Goal: Task Accomplishment & Management: Manage account settings

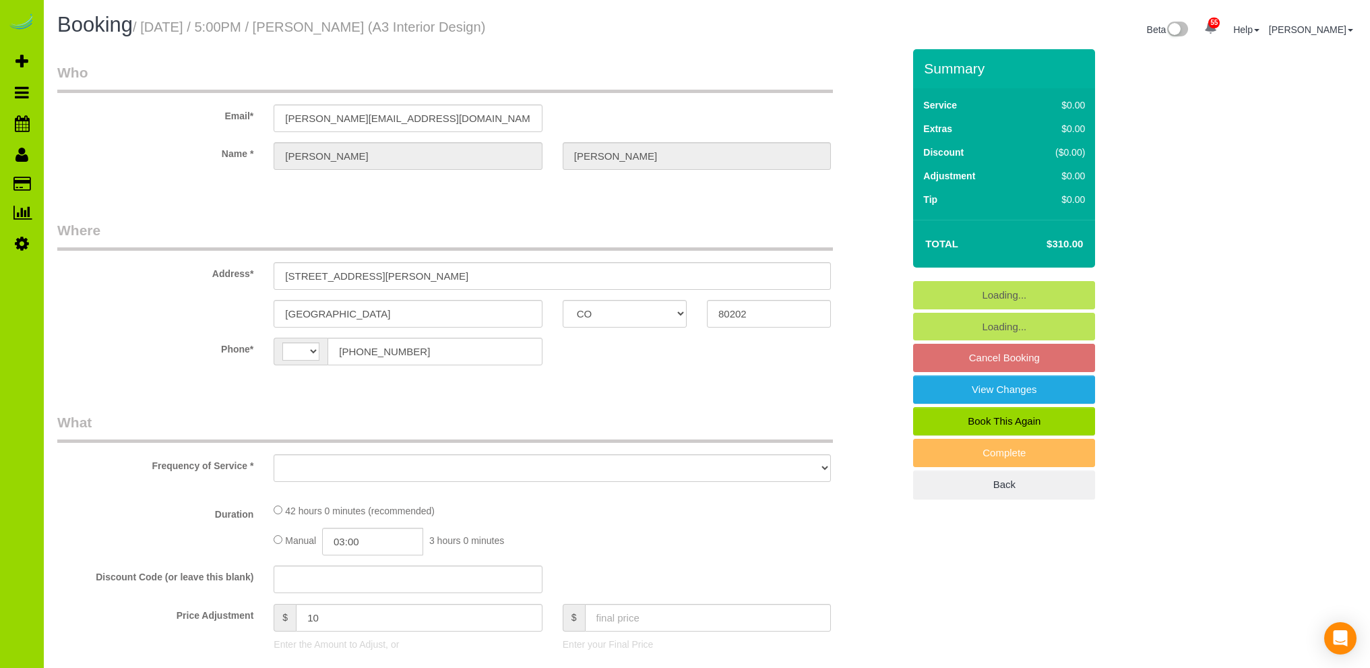
select select "CO"
select select "string:[GEOGRAPHIC_DATA]"
select select "object:1211"
select select "number:1"
select select "number:11"
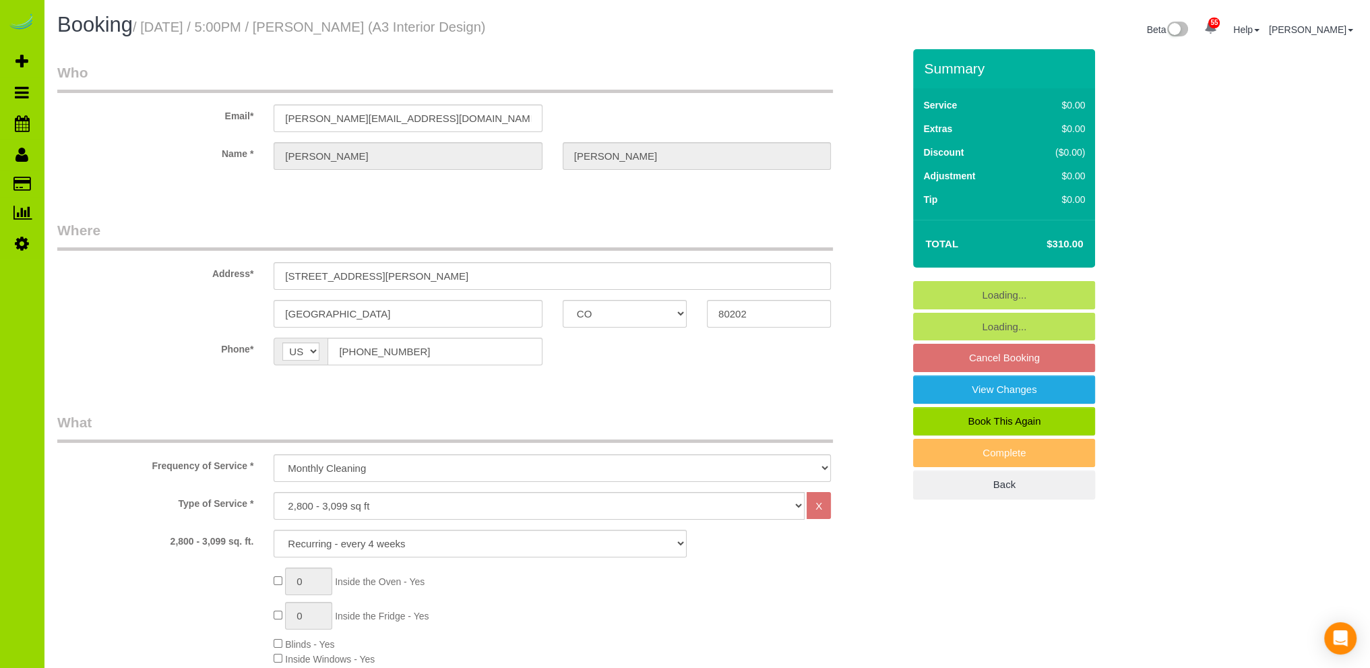
select select "7"
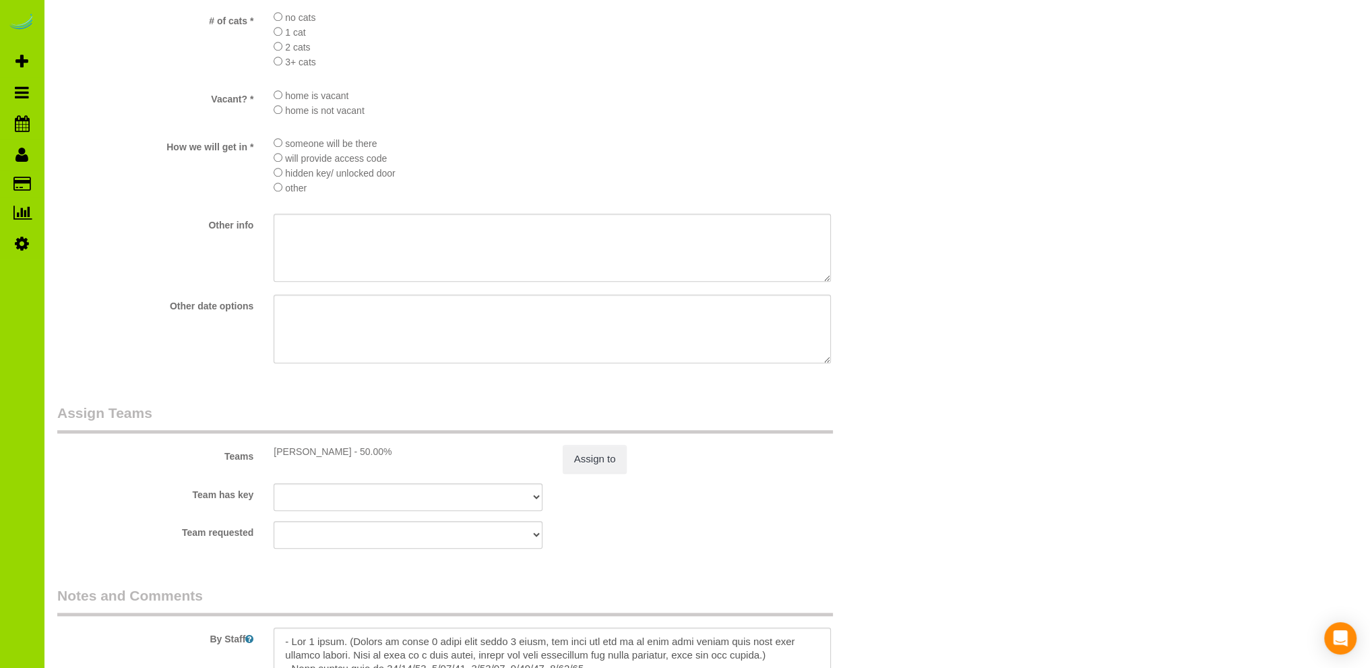
scroll to position [2021, 0]
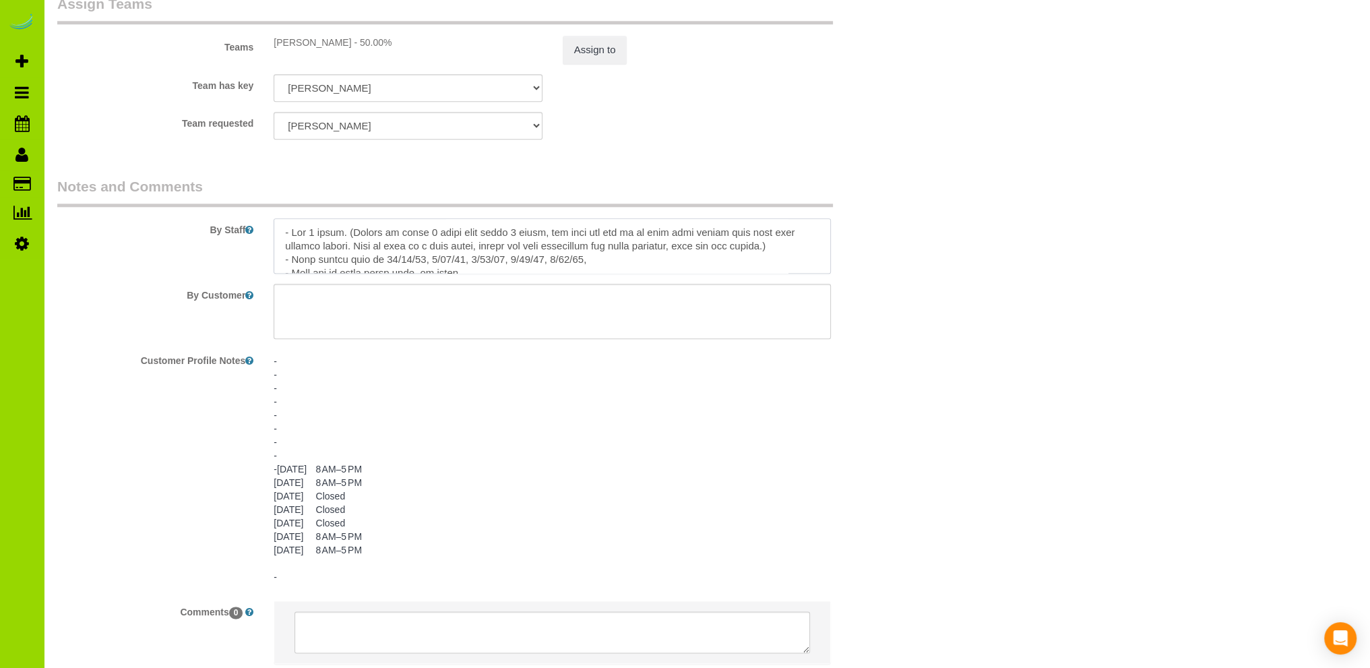
click at [420, 262] on textarea at bounding box center [552, 245] width 557 height 55
click at [435, 261] on textarea at bounding box center [552, 245] width 557 height 55
drag, startPoint x: 467, startPoint y: 261, endPoint x: 495, endPoint y: 243, distance: 33.6
click at [470, 261] on textarea at bounding box center [552, 245] width 557 height 55
click at [501, 261] on textarea at bounding box center [552, 245] width 557 height 55
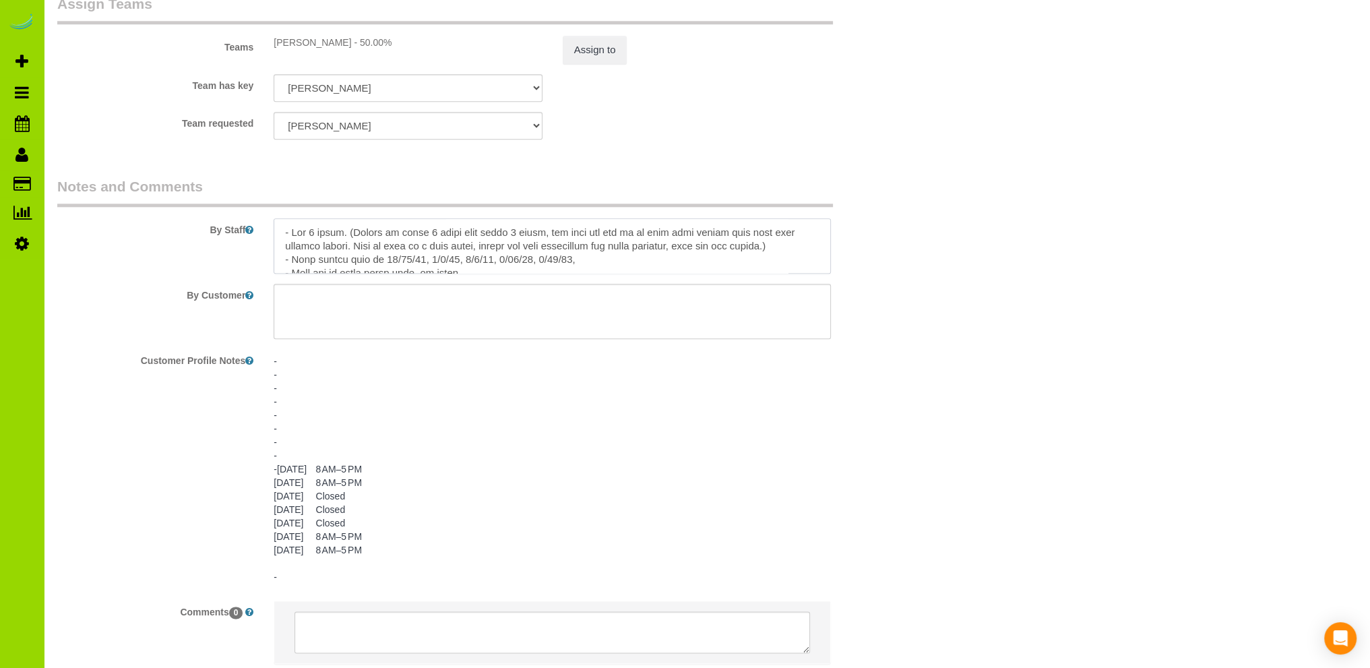
drag, startPoint x: 540, startPoint y: 262, endPoint x: 552, endPoint y: 258, distance: 12.8
click at [541, 261] on textarea at bounding box center [552, 245] width 557 height 55
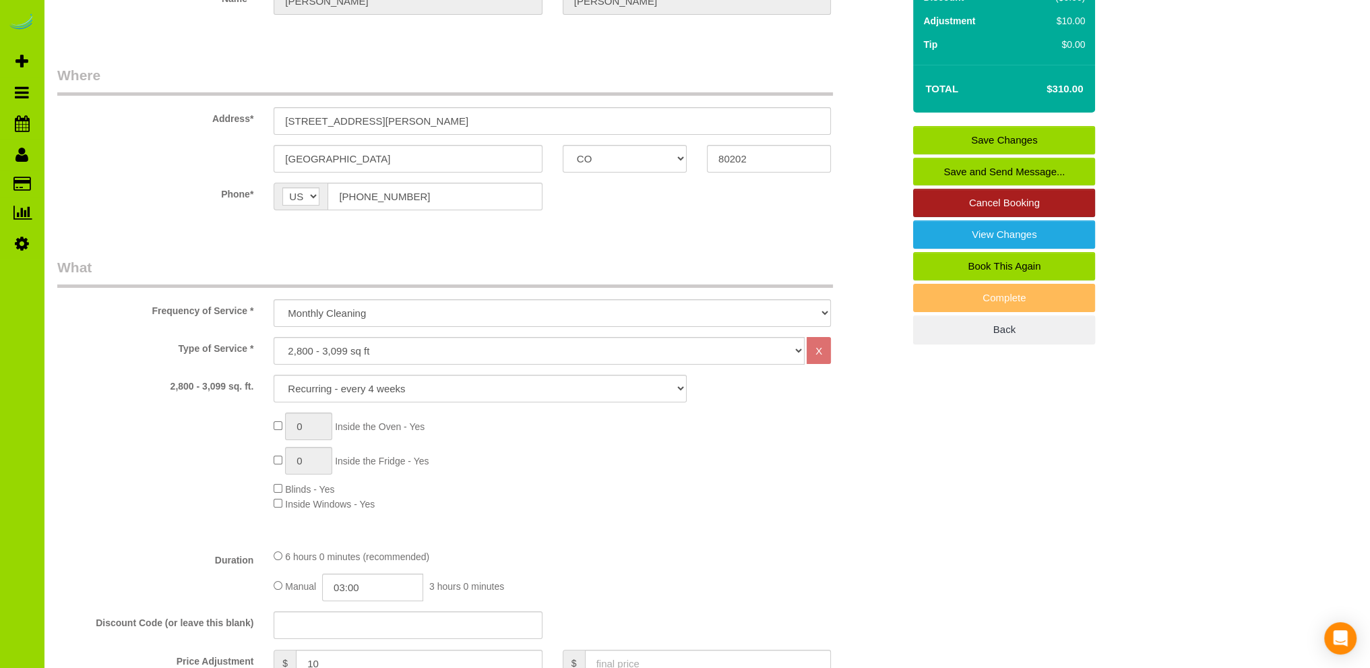
scroll to position [0, 0]
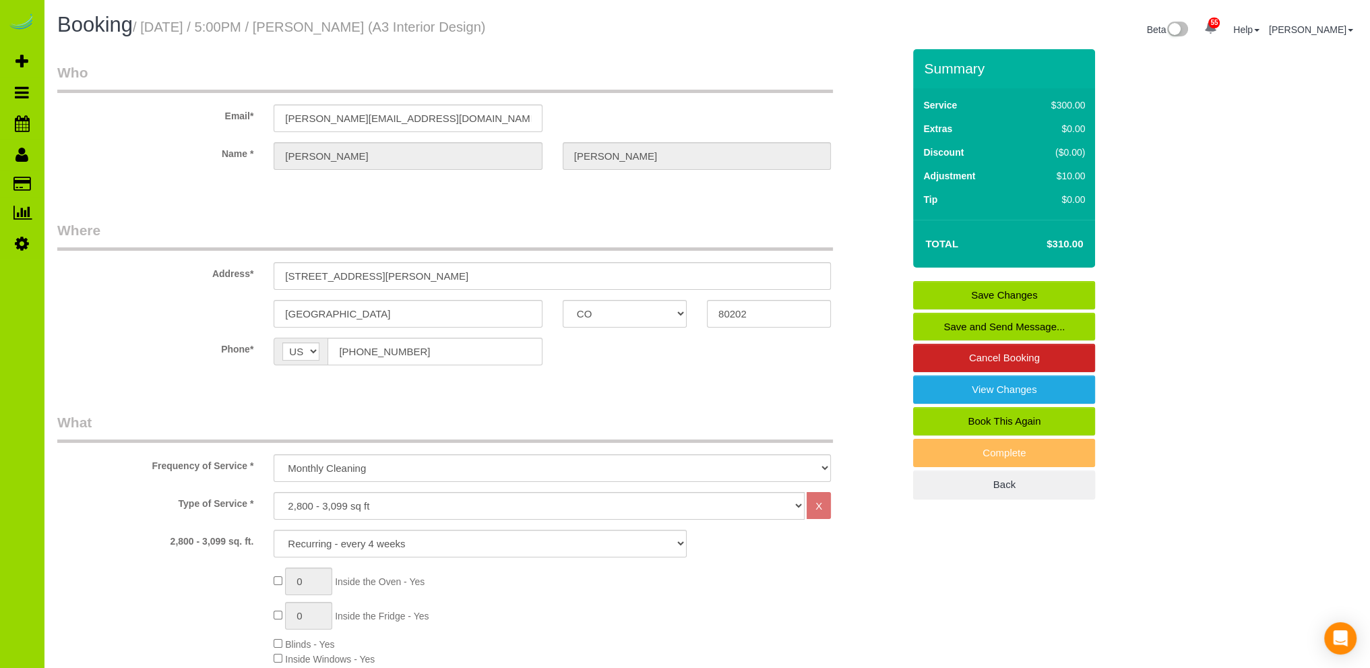
type textarea "- Est 6 hours. (Moving to every 8 weeks from every 4 weeks, new time and fee as…"
click at [986, 288] on link "Save Changes" at bounding box center [1004, 295] width 182 height 28
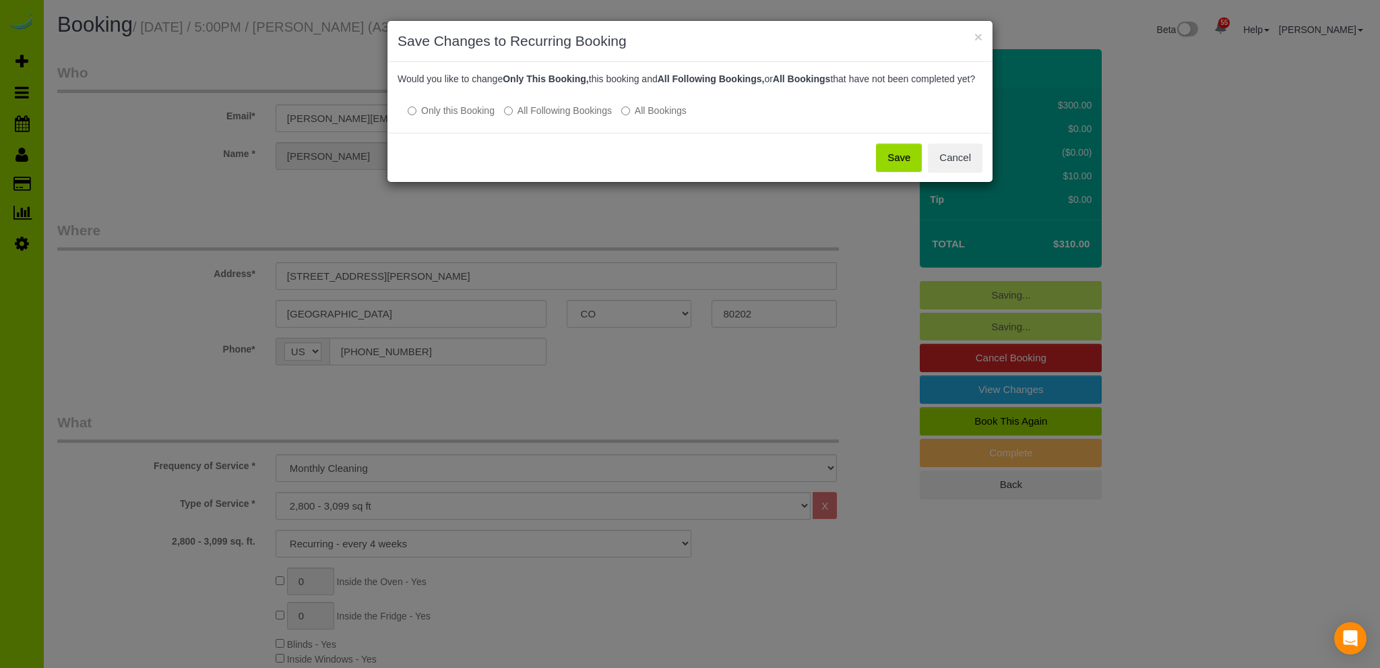
click at [895, 166] on button "Save" at bounding box center [899, 158] width 46 height 28
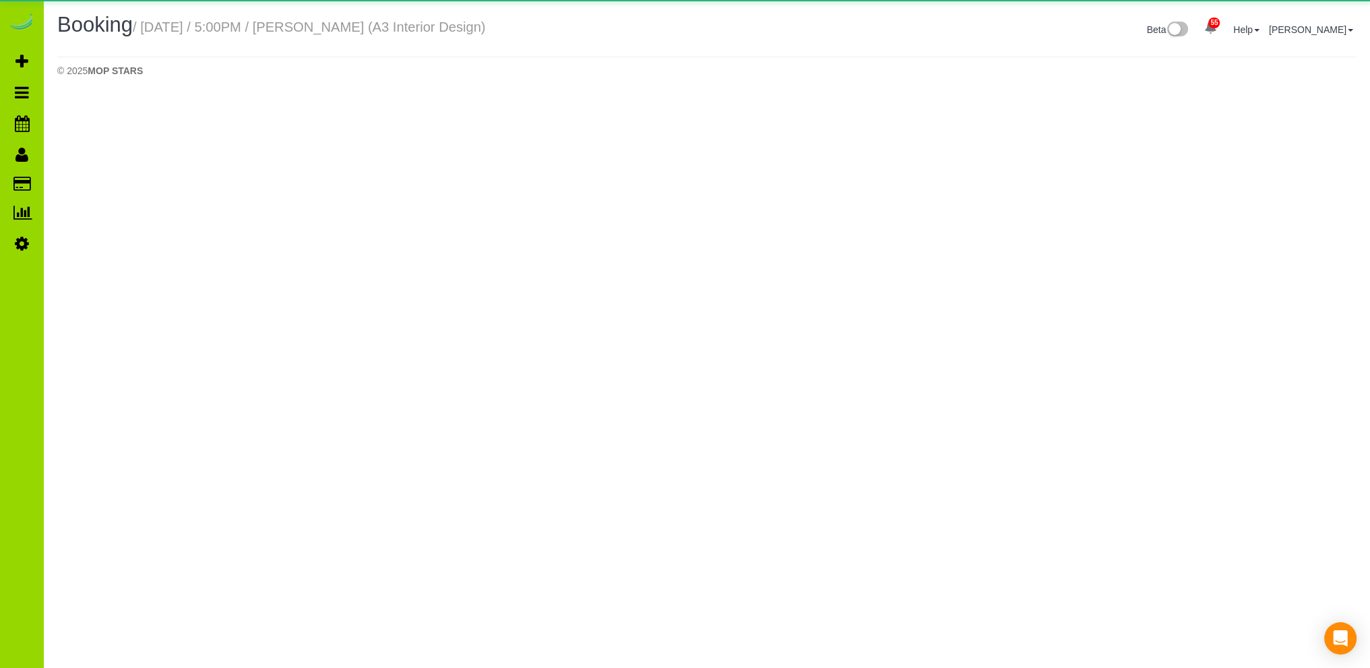
select select "CO"
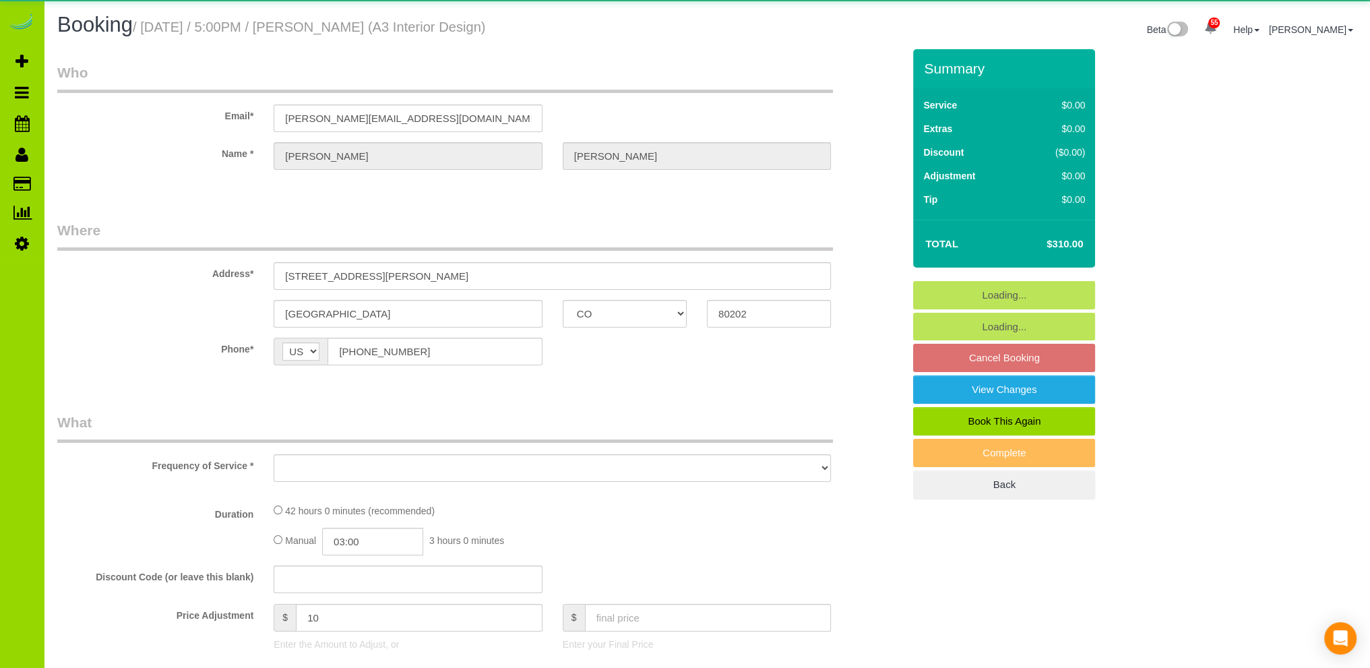
select select "object:2414"
select select "7"
select select "number:1"
select select "number:11"
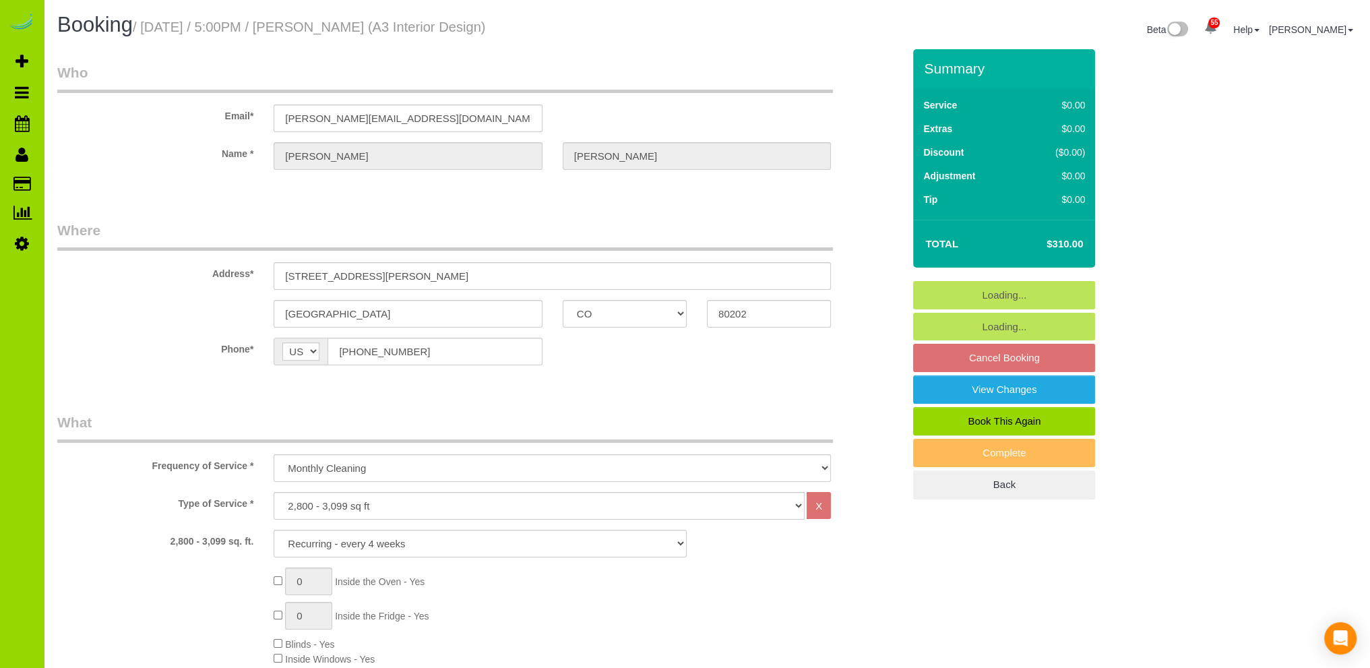
select select "7"
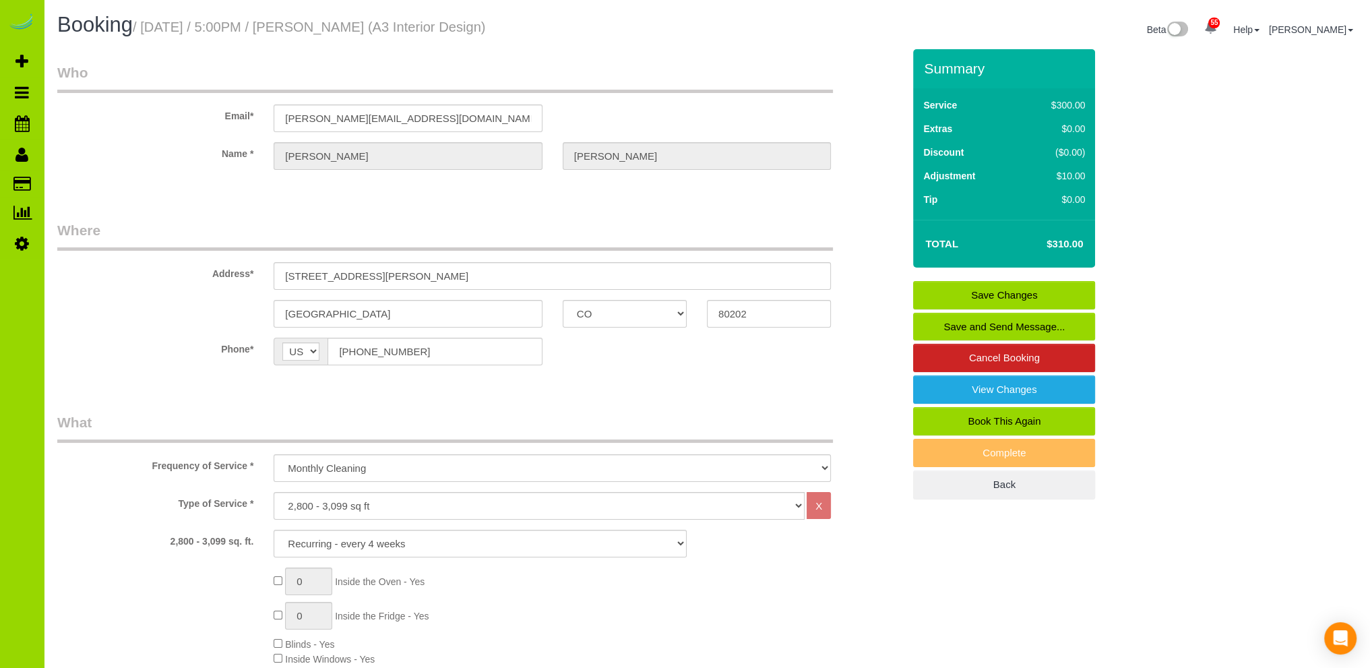
click at [131, 180] on div at bounding box center [480, 181] width 866 height 3
click at [74, 121] on span "Scheduler" at bounding box center [128, 123] width 168 height 31
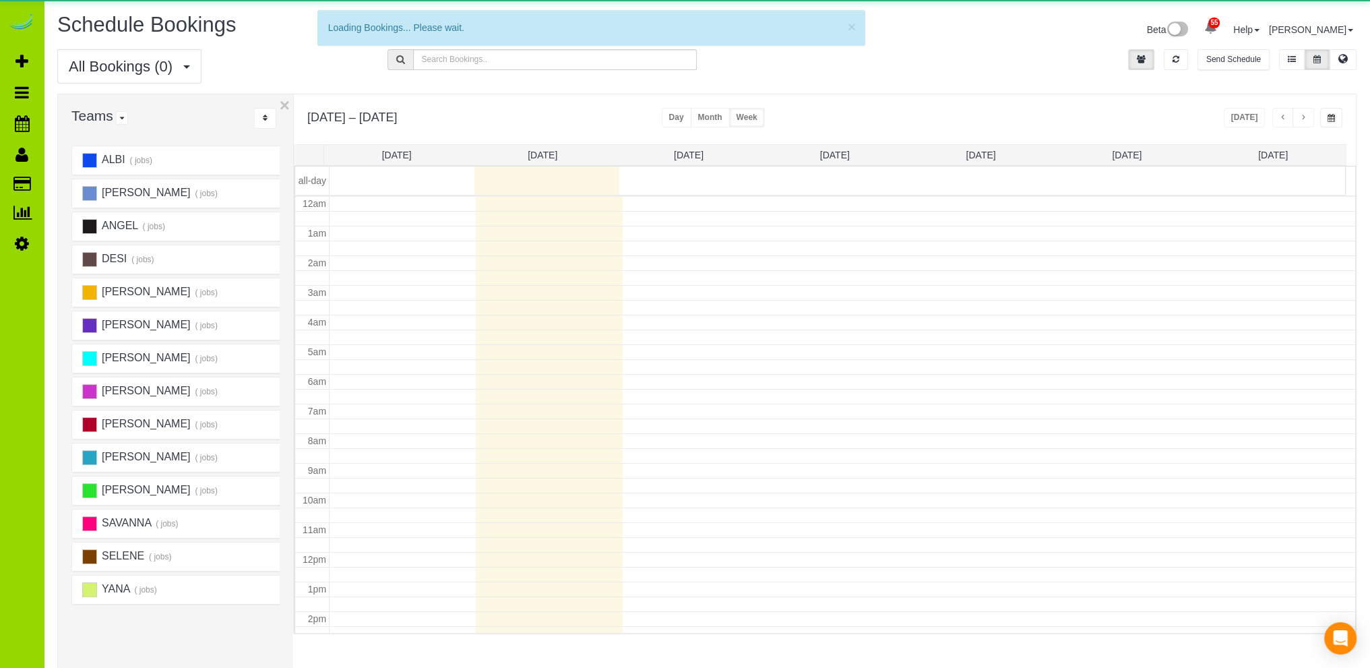
scroll to position [177, 0]
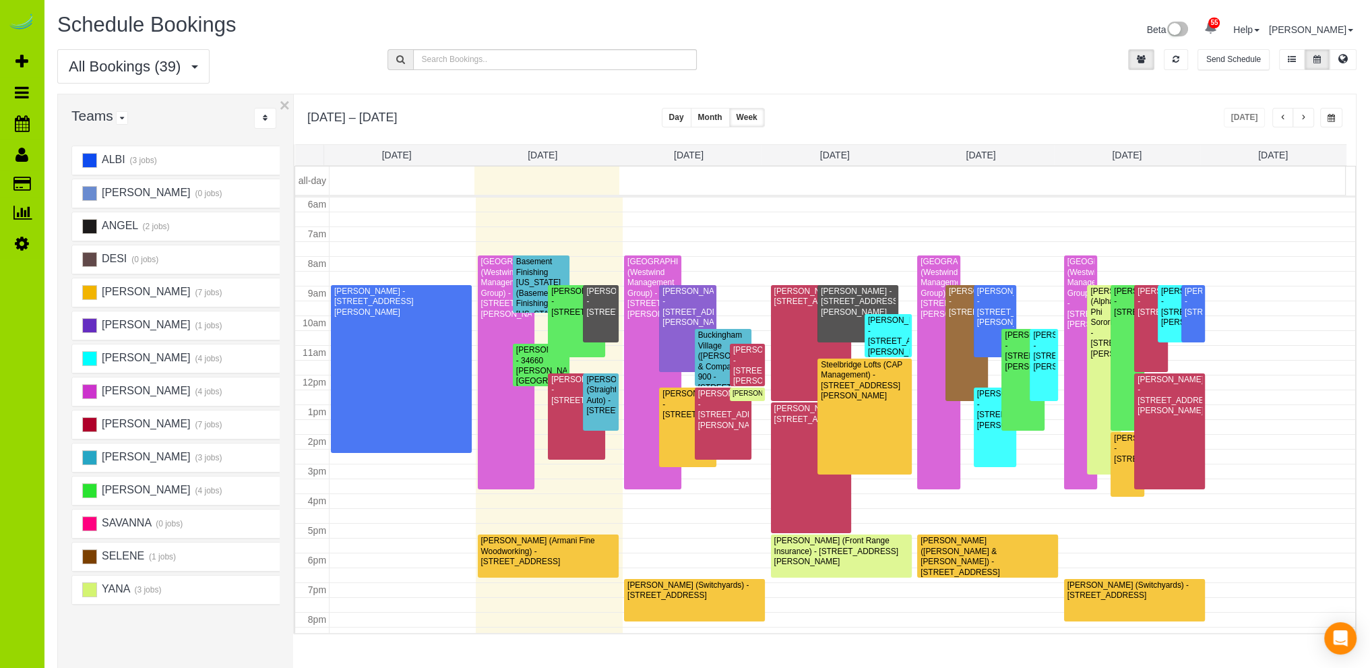
click at [841, 36] on div "Beta 55 Your Notifications You have 0 alerts × You have 1 to charge for 09/07/2…" at bounding box center [1037, 31] width 660 height 36
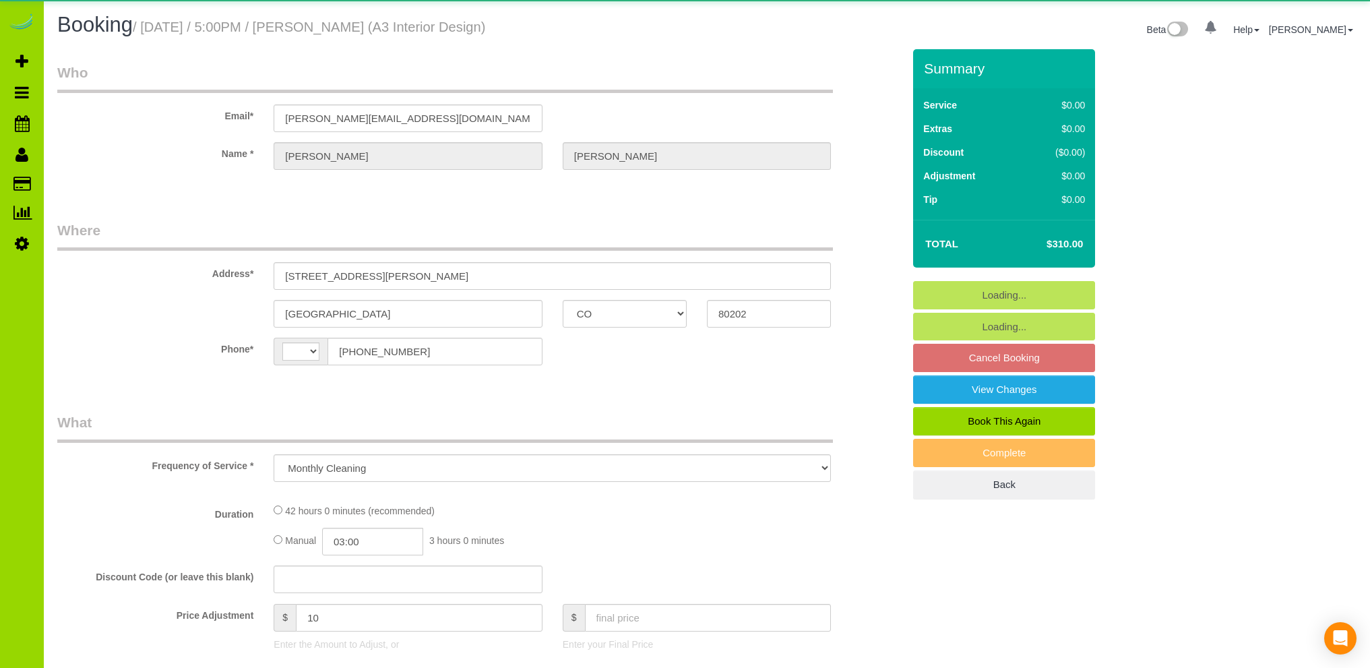
select select "CO"
select select "string:[GEOGRAPHIC_DATA]"
select select "7"
select select "number:1"
select select "number:11"
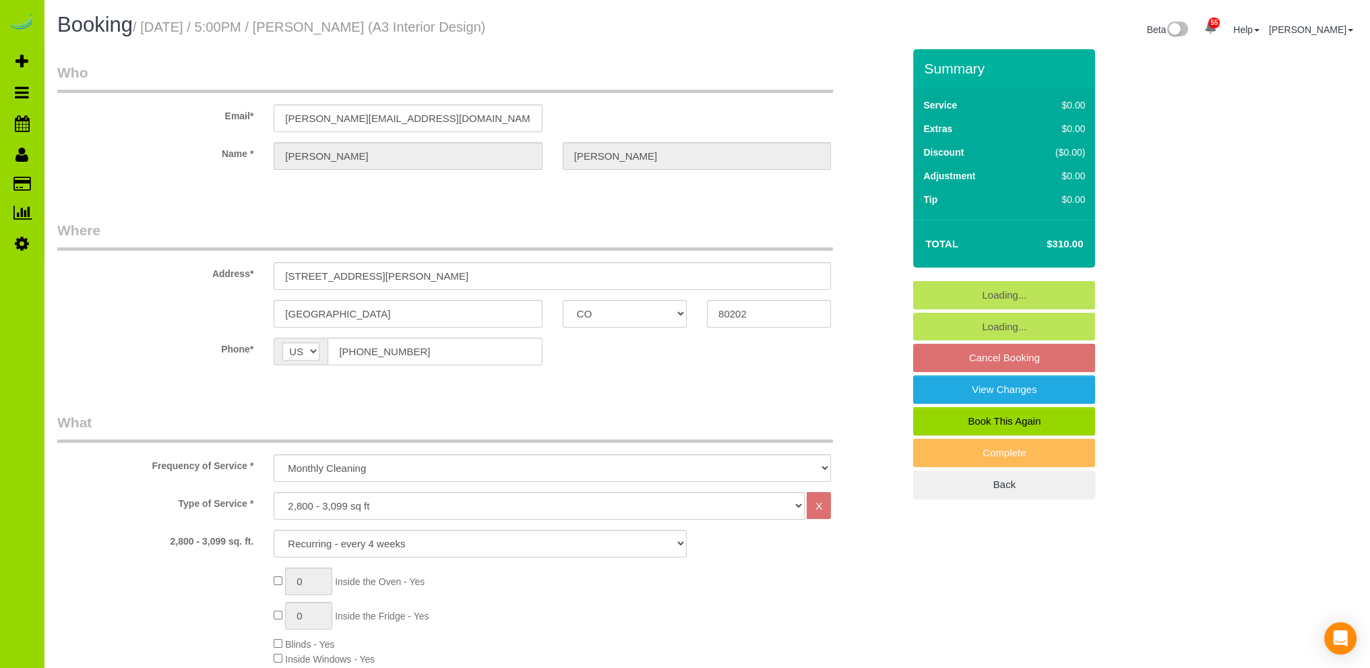
select select "object:1241"
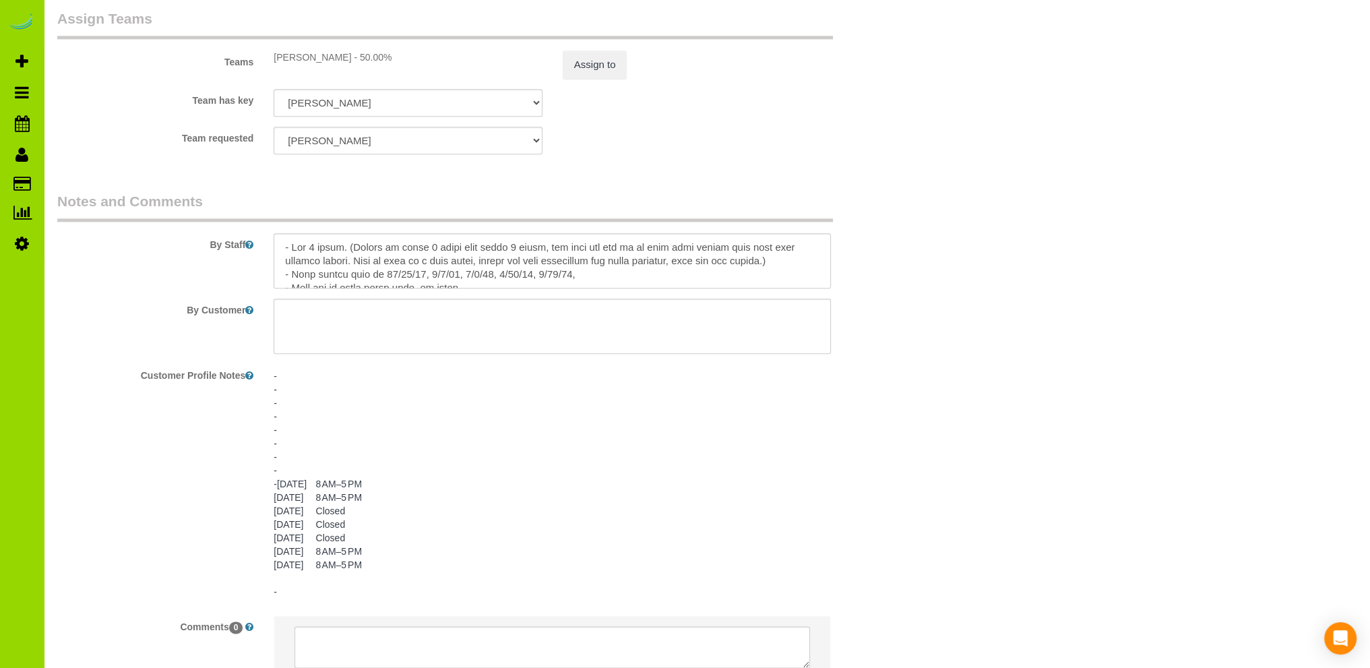
scroll to position [1983, 0]
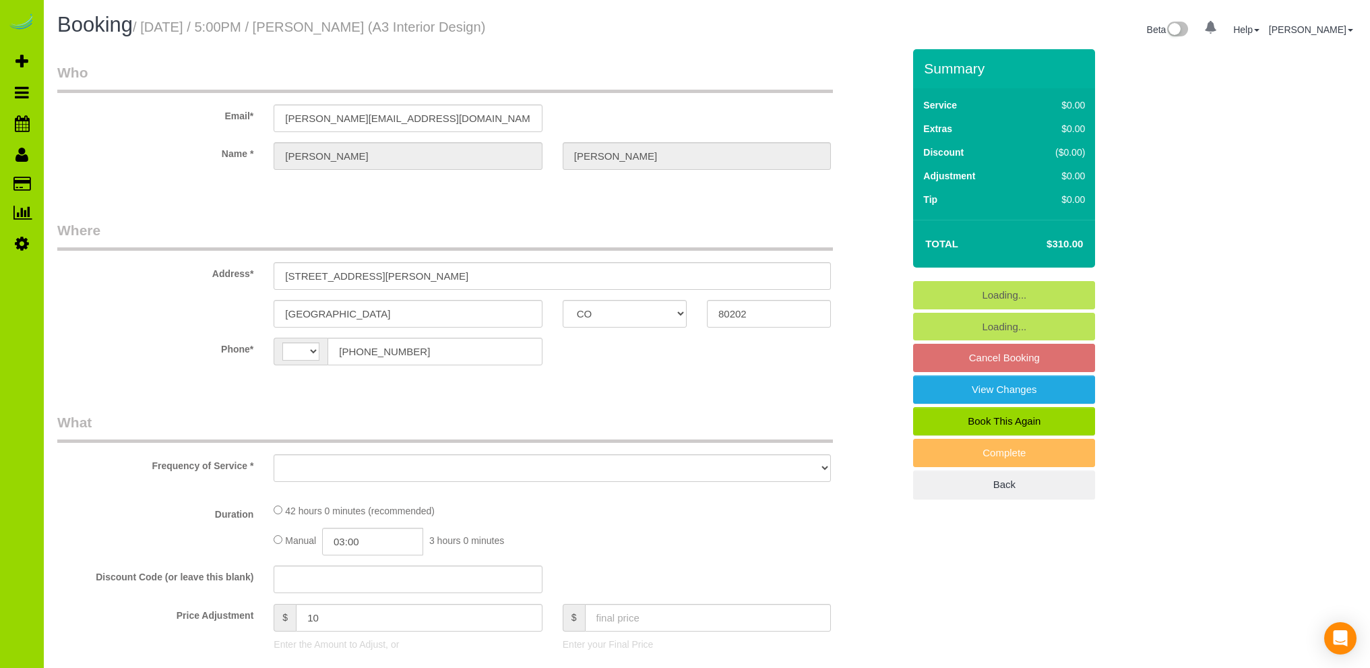
select select "CO"
select select "string:[GEOGRAPHIC_DATA]"
select select "object:1118"
select select "7"
select select "number:1"
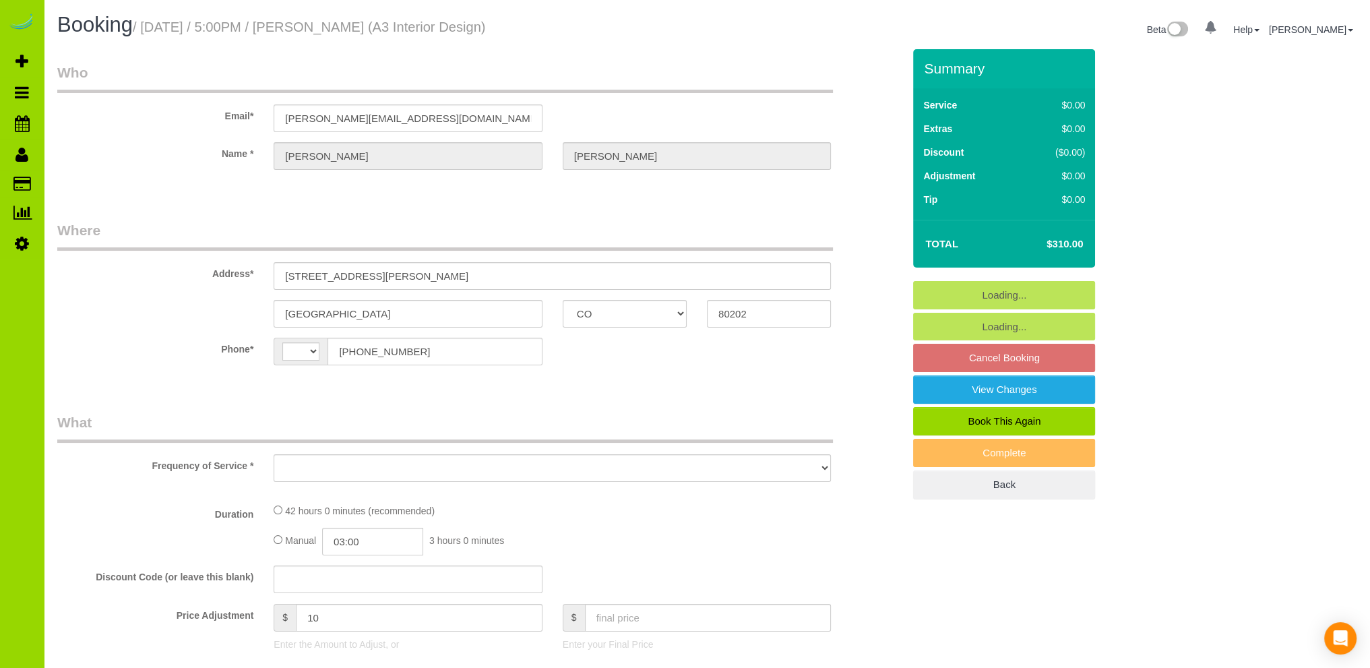
select select "number:11"
select select "CO"
select select "string:[GEOGRAPHIC_DATA]"
select select "object:1211"
select select "7"
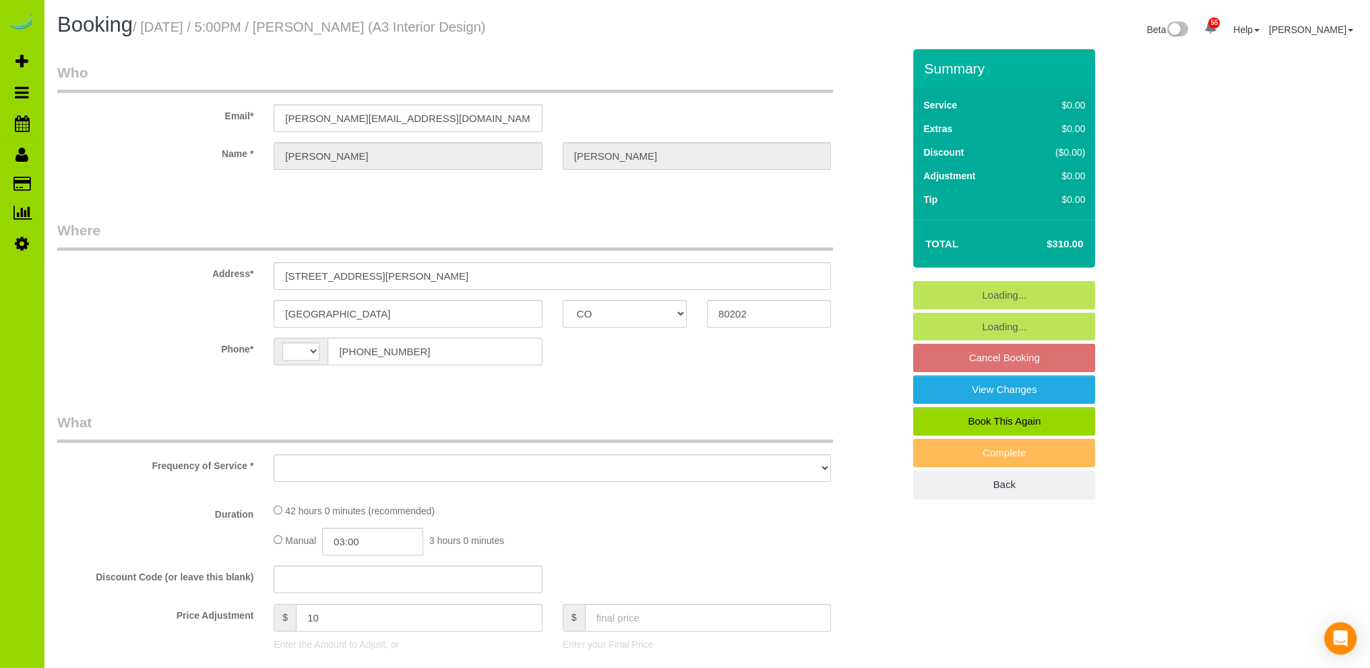
select select "number:1"
select select "number:11"
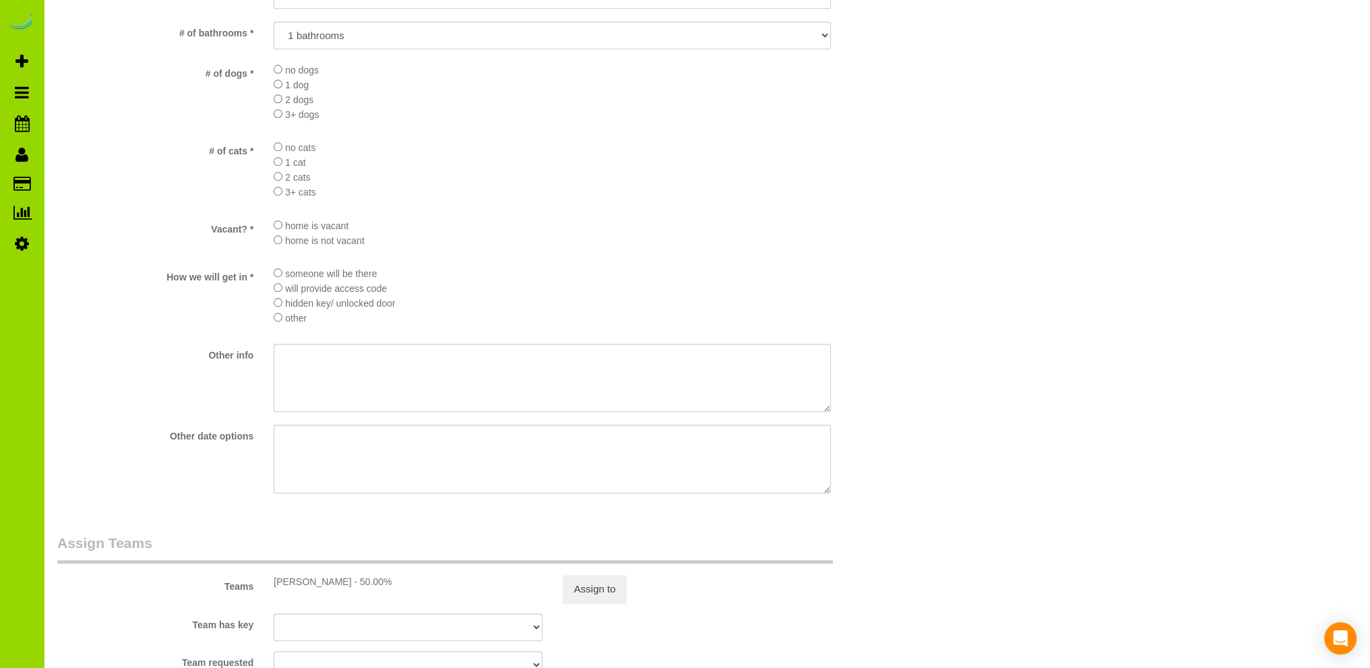
scroll to position [2021, 0]
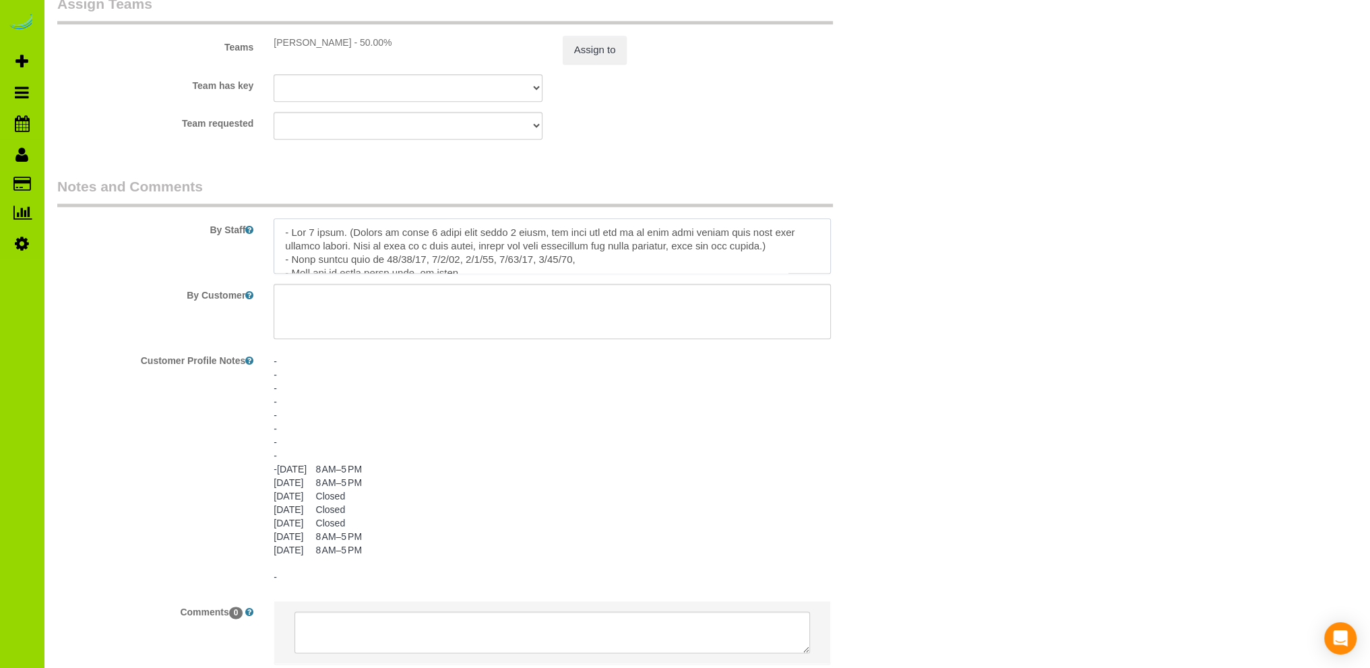
click at [383, 239] on textarea at bounding box center [552, 245] width 557 height 55
click at [414, 263] on textarea at bounding box center [552, 245] width 557 height 55
type textarea "- Est 6 hours. (Movied to every 8 weeks from every 4 weeks, new time and fee as…"
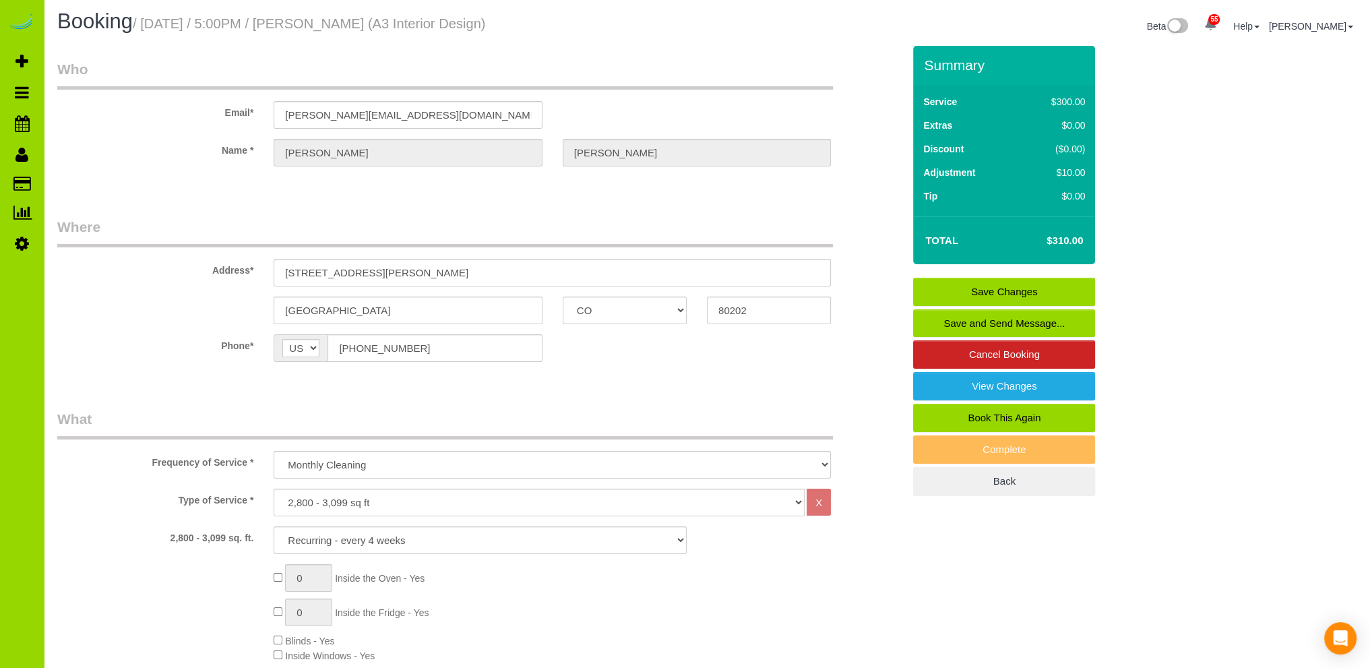
scroll to position [0, 0]
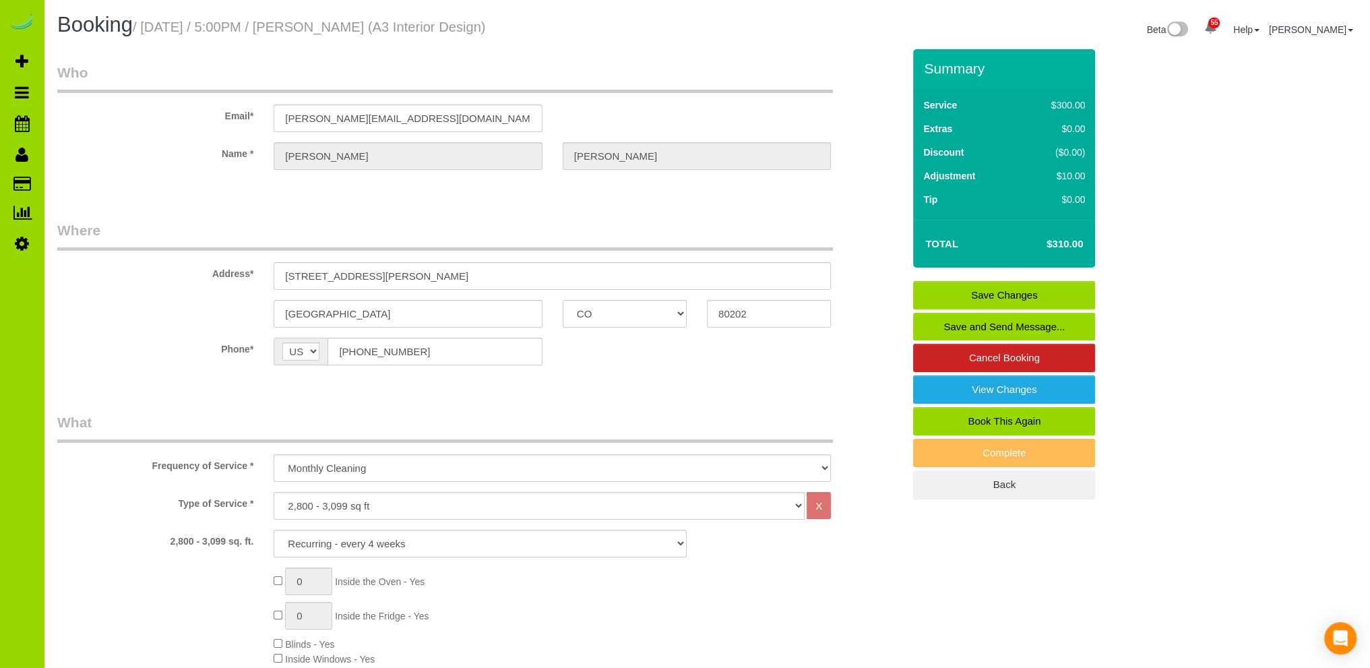
click at [1000, 294] on link "Save Changes" at bounding box center [1004, 295] width 182 height 28
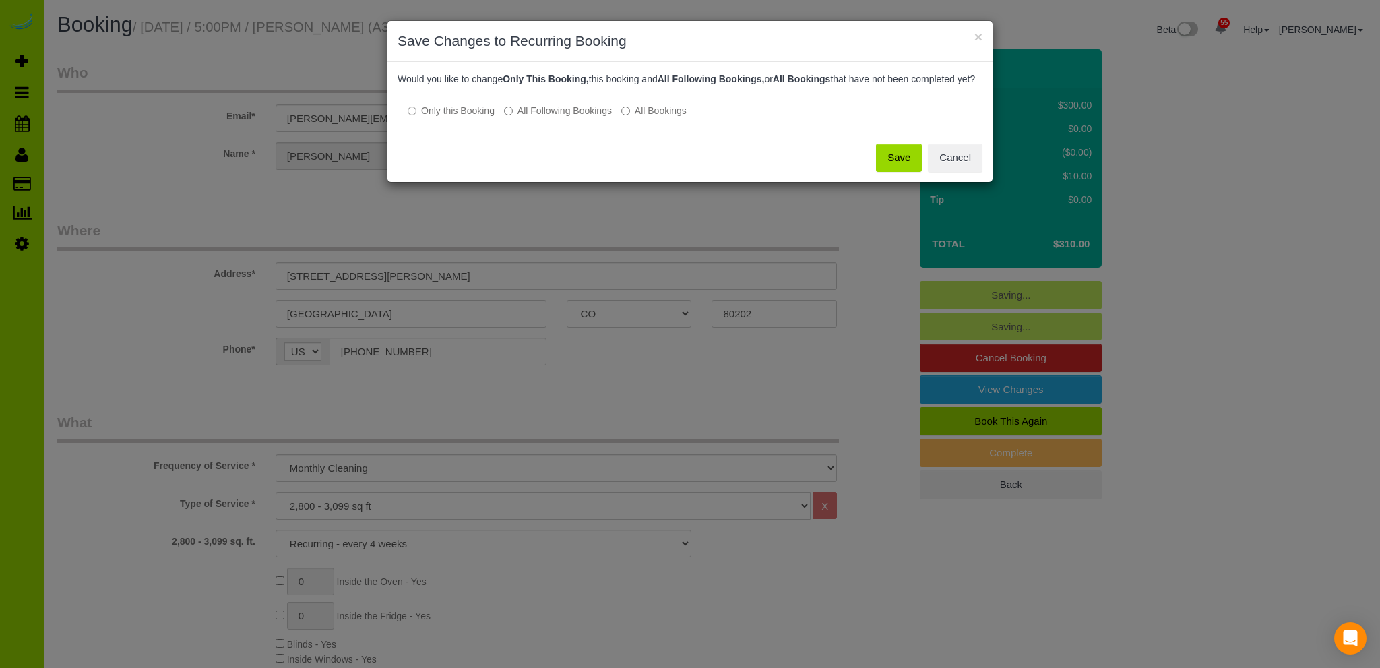
click at [906, 172] on button "Save" at bounding box center [899, 158] width 46 height 28
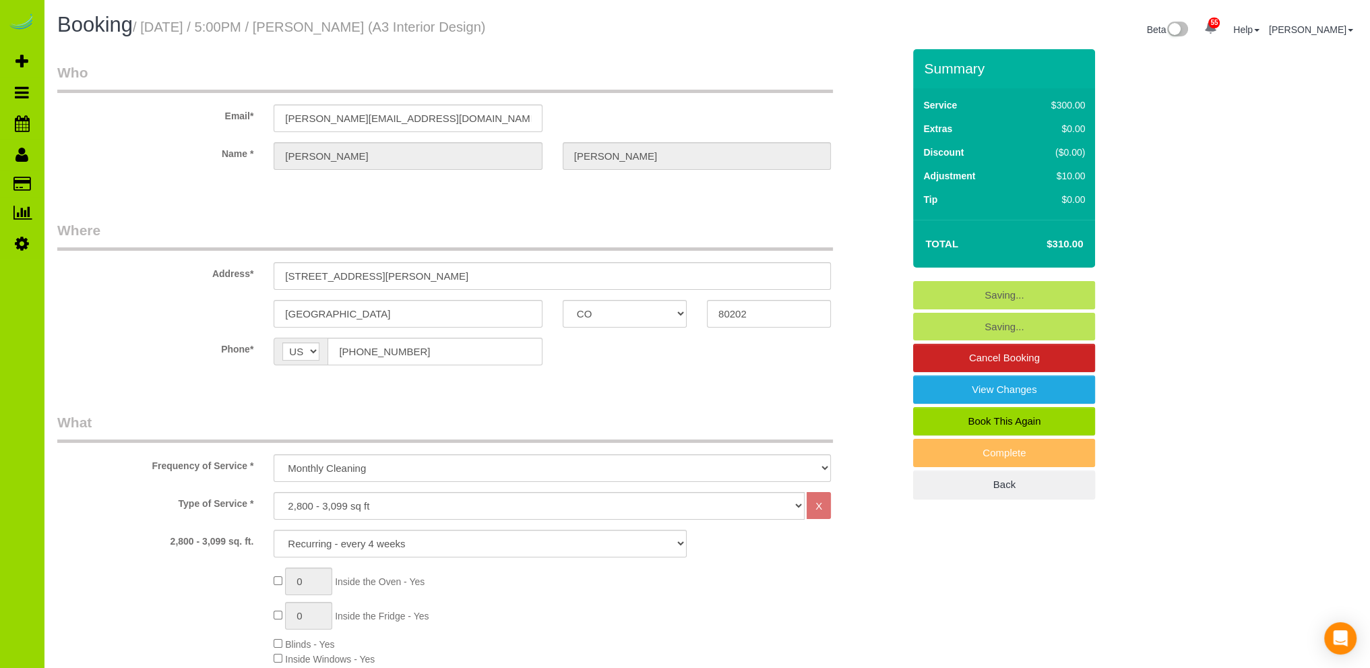
click at [170, 40] on div "Booking / December 12, 2025 / 5:00PM / Shauna Anderson (A3 Interior Design)" at bounding box center [377, 27] width 660 height 29
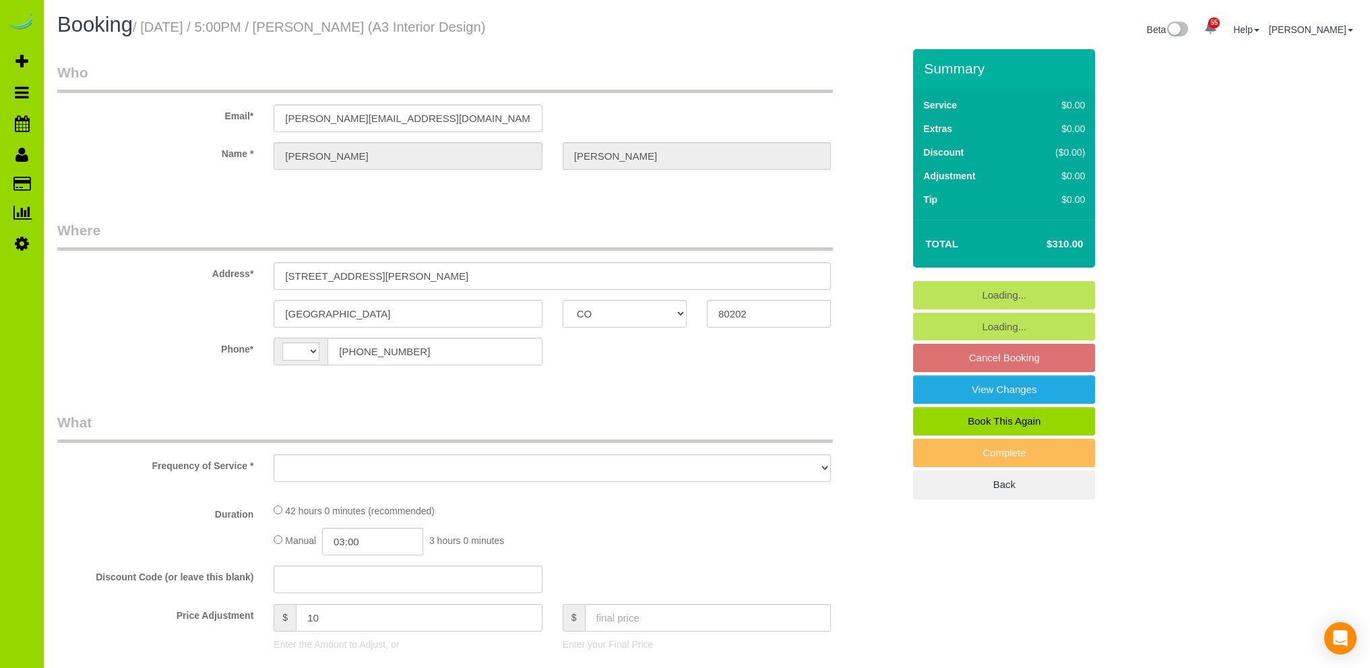
select select "CO"
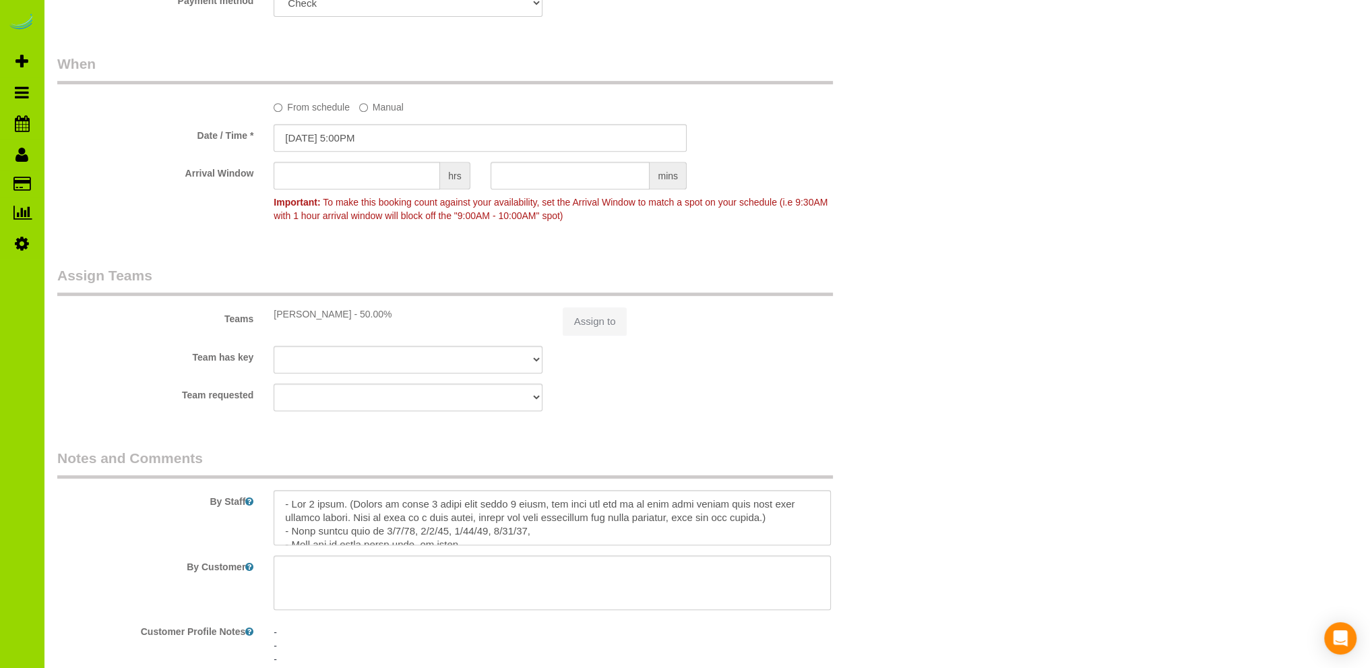
select select "string:[GEOGRAPHIC_DATA]"
select select "object:1147"
select select "7"
select select "number:1"
select select "number:11"
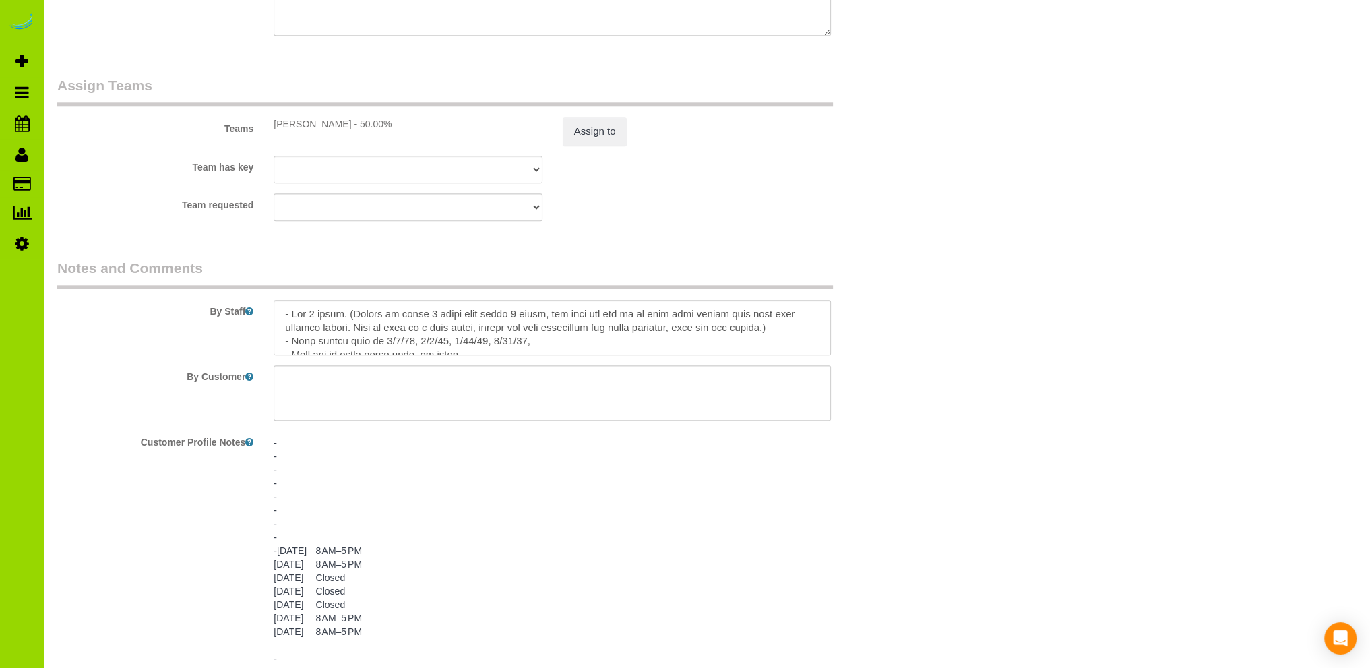
scroll to position [2118, 0]
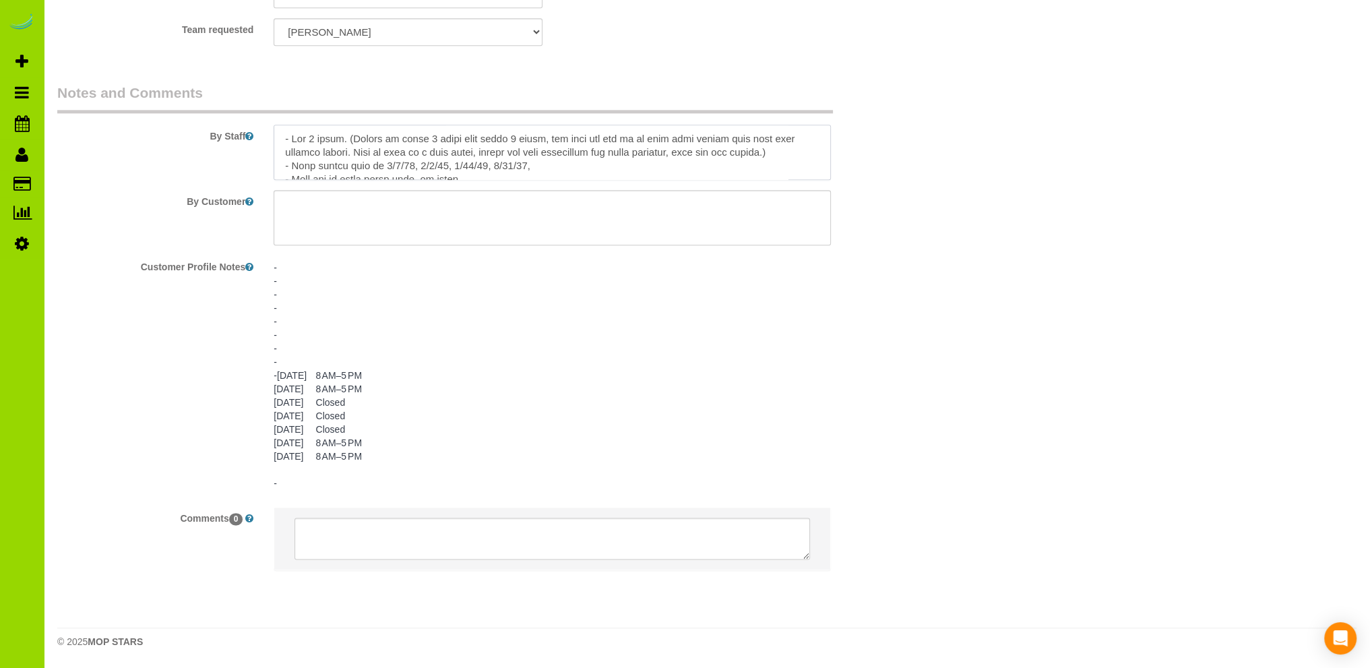
click at [405, 164] on textarea at bounding box center [552, 152] width 557 height 55
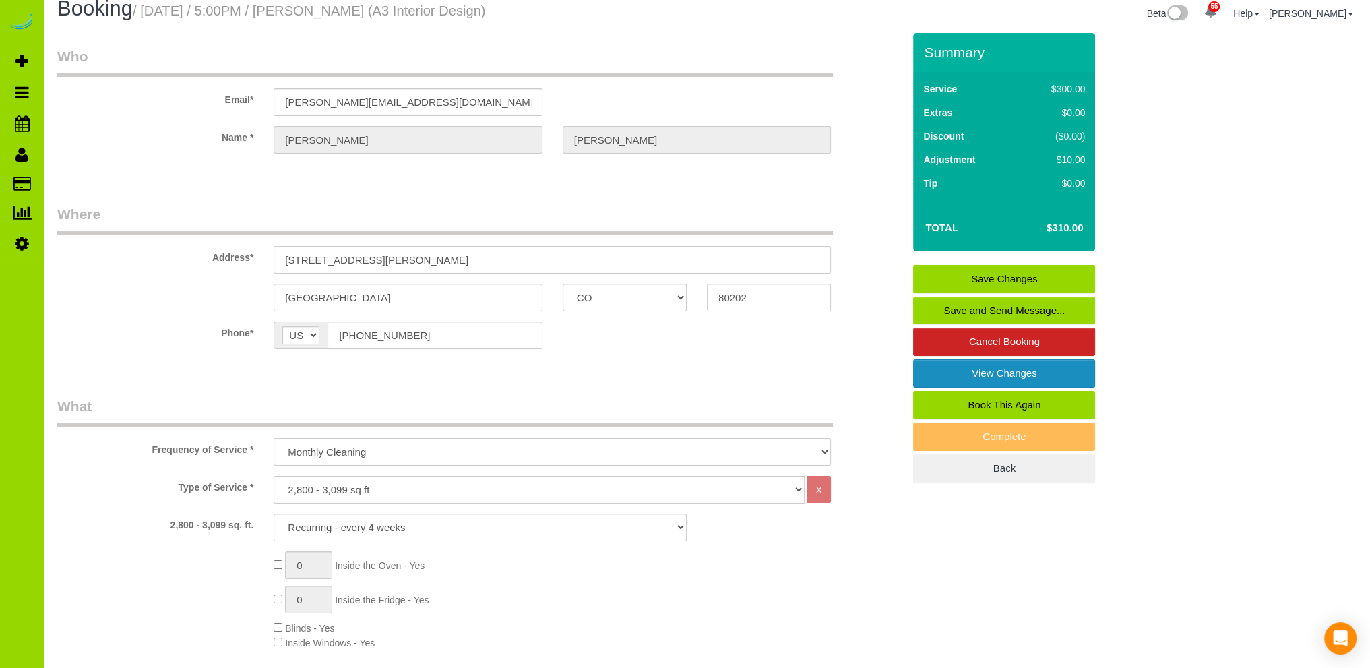
scroll to position [0, 0]
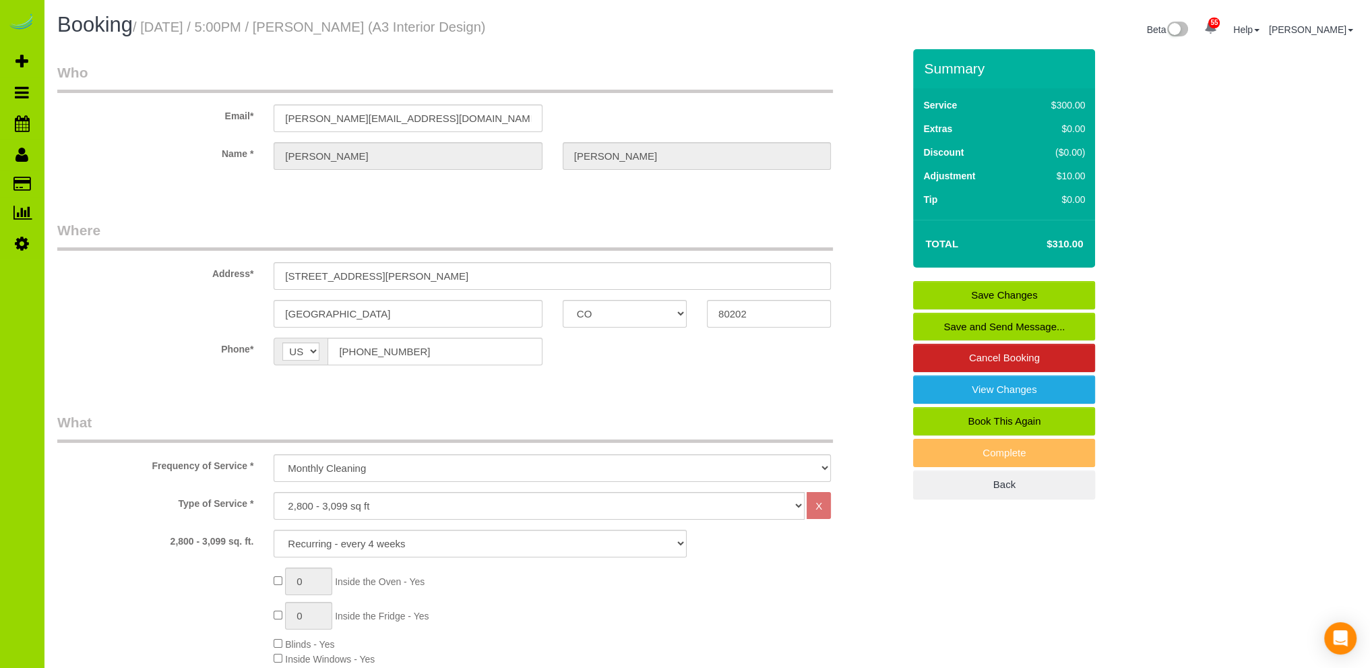
type textarea "- Est 6 hours. (Movied to every 8 weeks from every 4 weeks, new time and fee as…"
click at [1010, 295] on link "Save Changes" at bounding box center [1004, 295] width 182 height 28
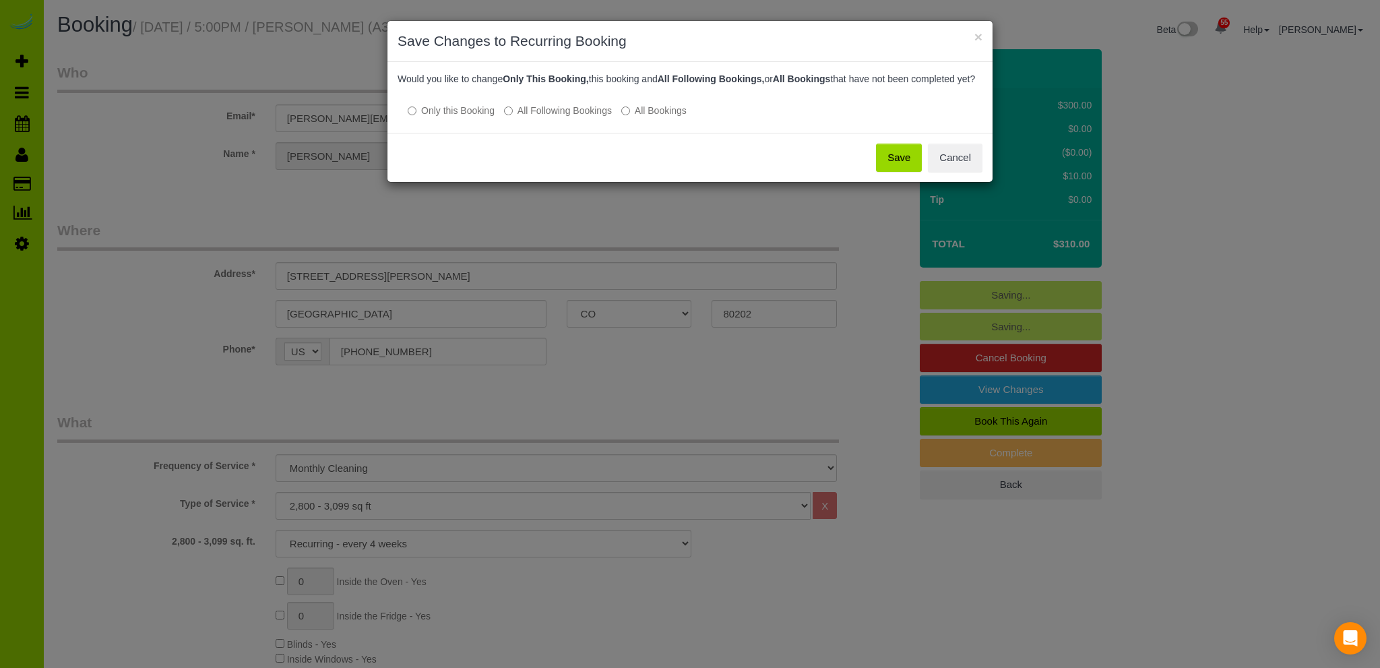
click at [906, 169] on button "Save" at bounding box center [899, 158] width 46 height 28
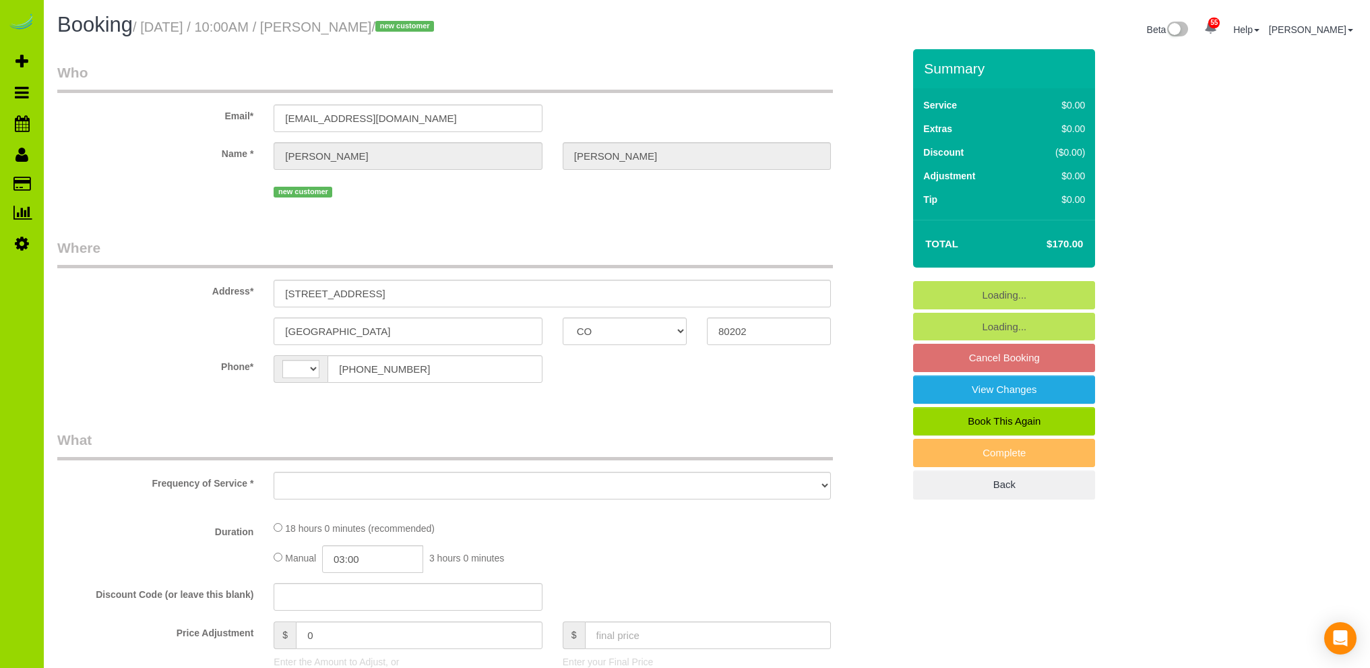
select select "CO"
select select "string:[GEOGRAPHIC_DATA]"
select select "object:1067"
select select "string:fspay-9b392180-61b9-42ff-9321-ad7830b437d5"
select select "spot1"
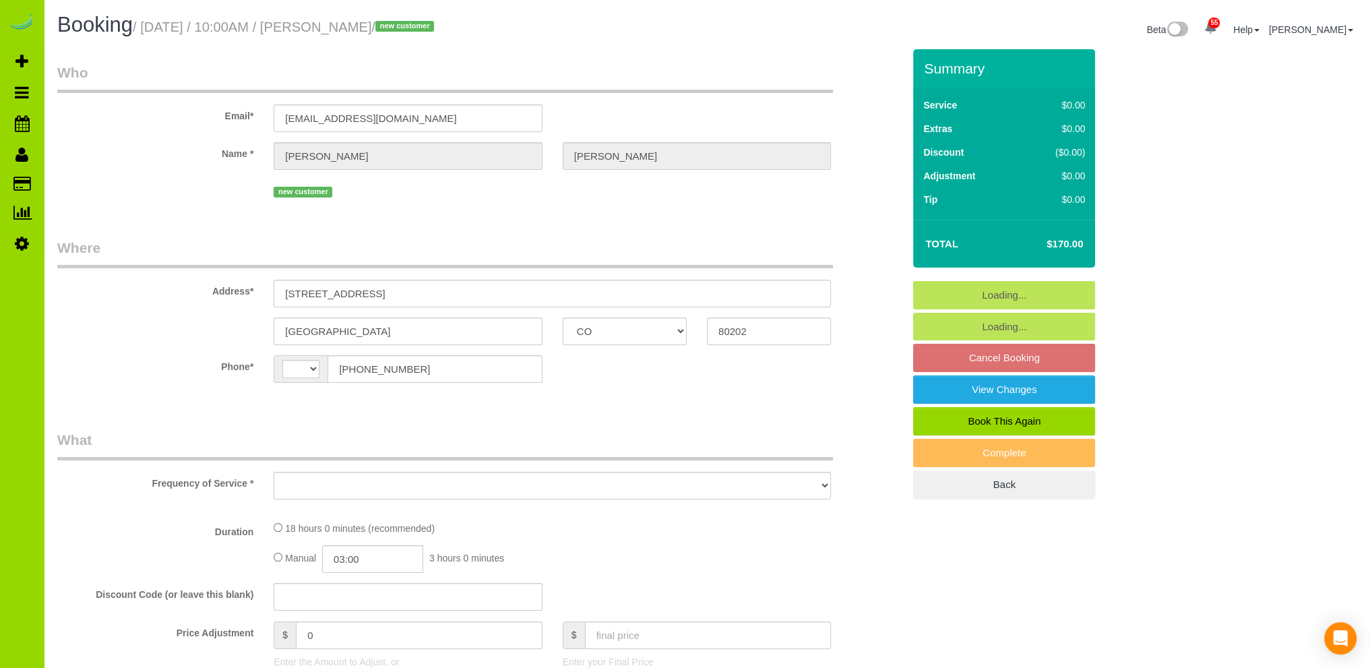
select select "number:3"
select select "number:14"
select select "object:1216"
select select "spot6"
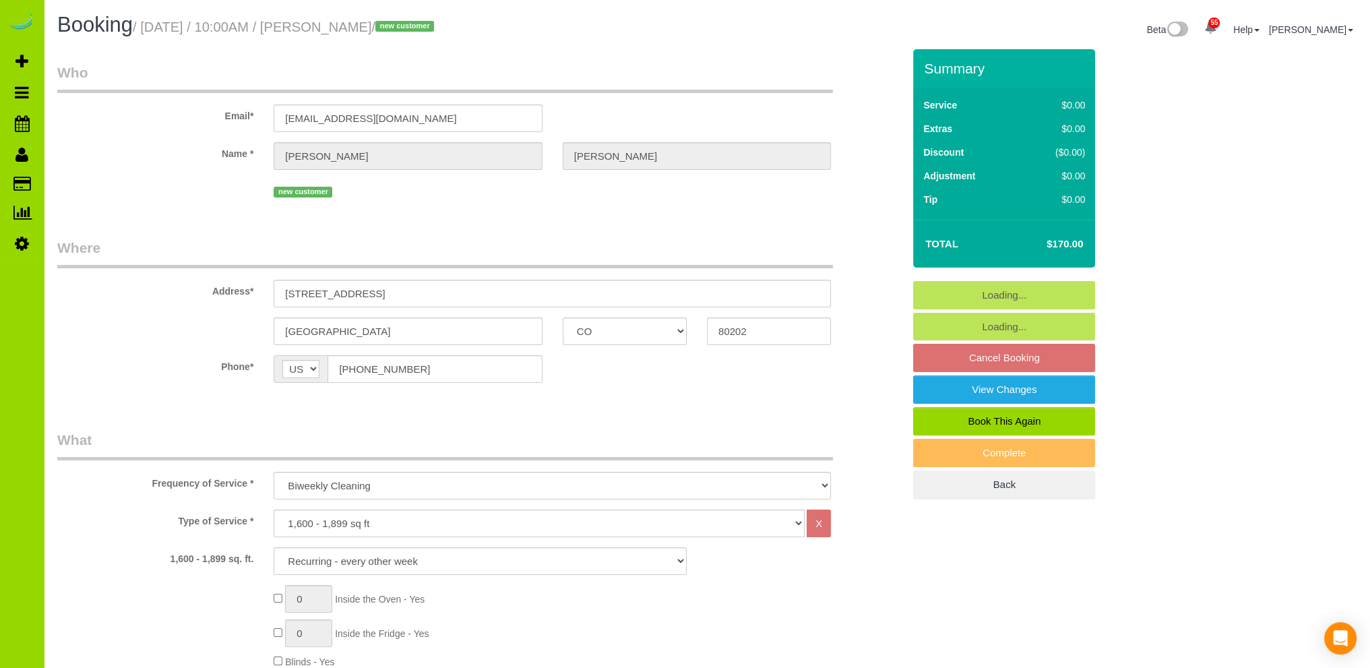
select select "6"
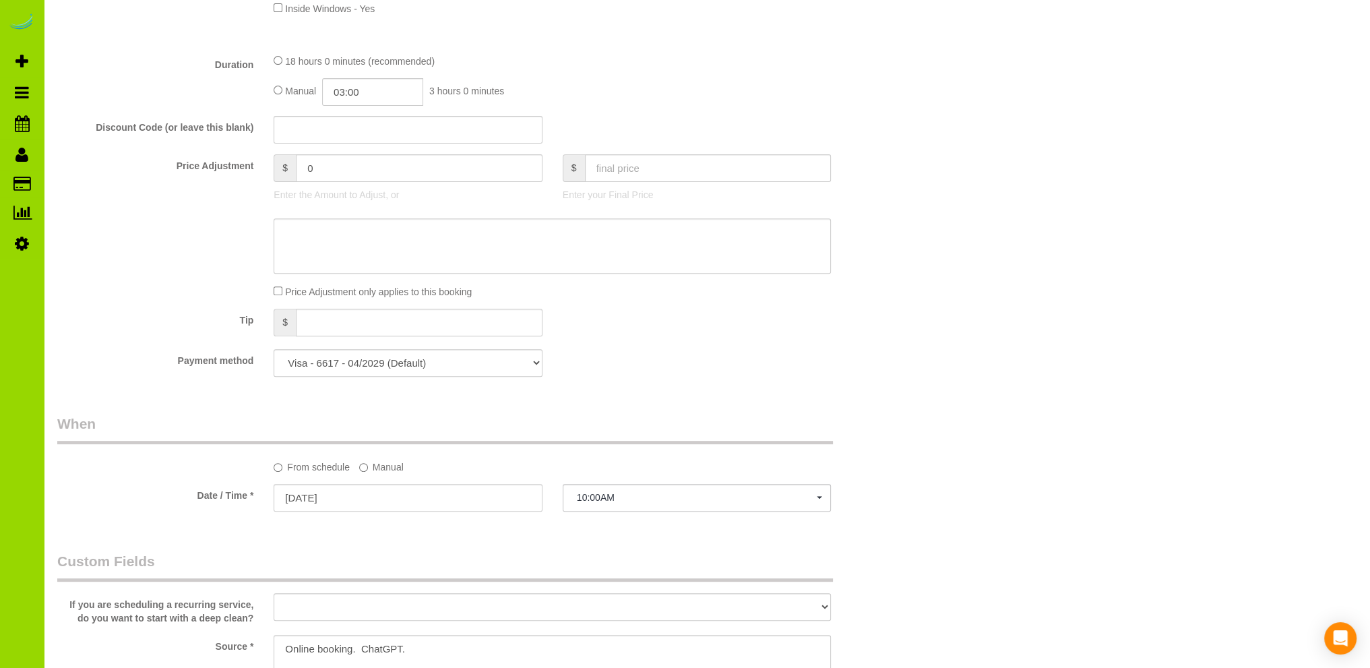
scroll to position [674, 0]
click at [356, 83] on input "03:00" at bounding box center [372, 86] width 101 height 28
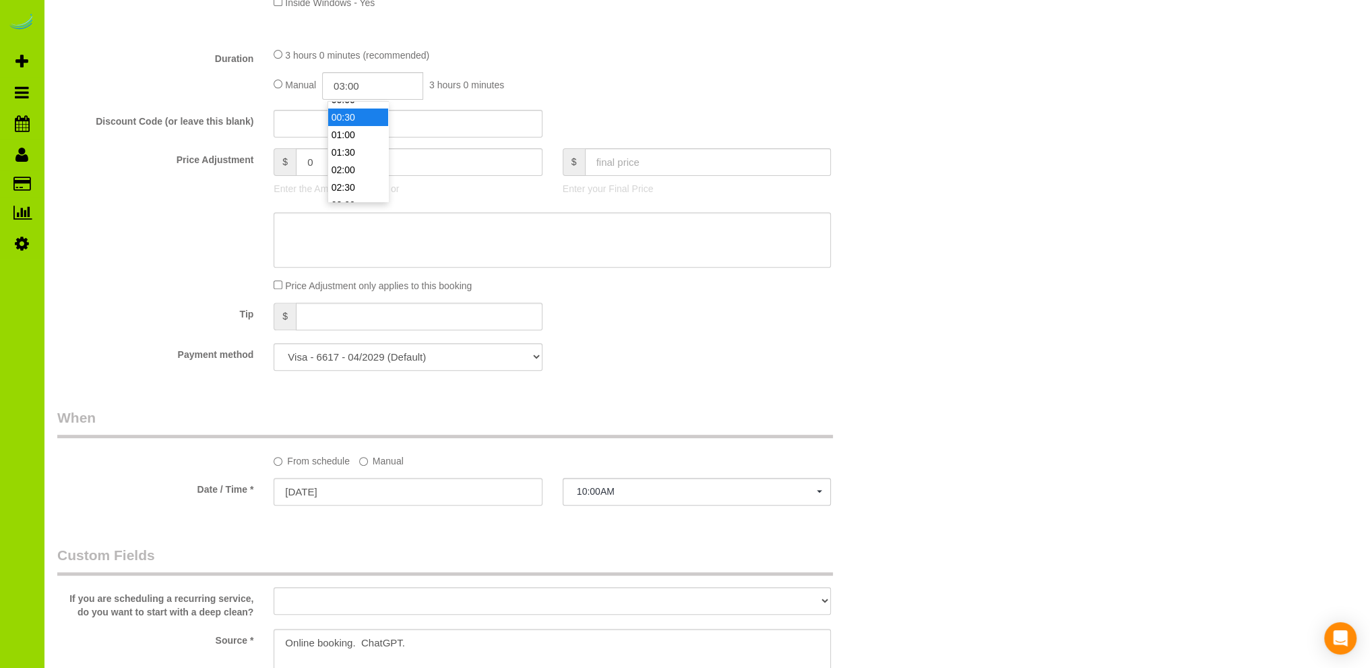
scroll to position [7, 0]
type input "01:30"
click at [348, 156] on li "01:30" at bounding box center [358, 157] width 60 height 18
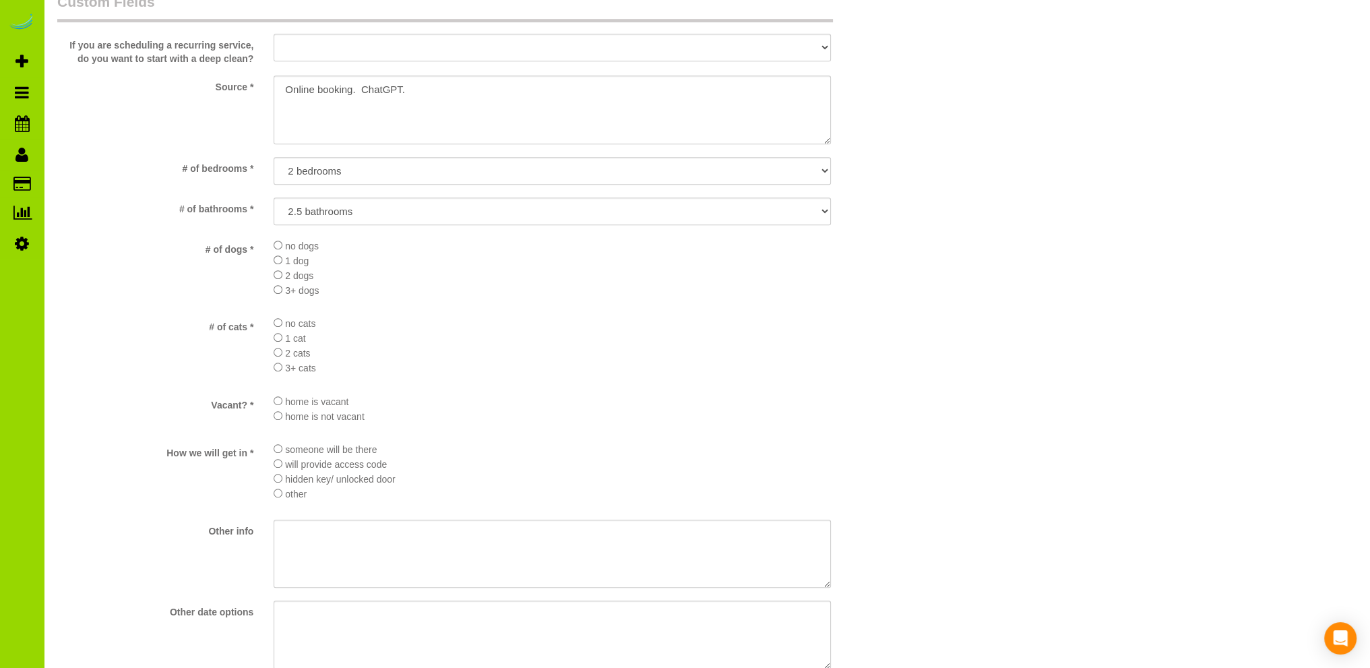
select select "spot11"
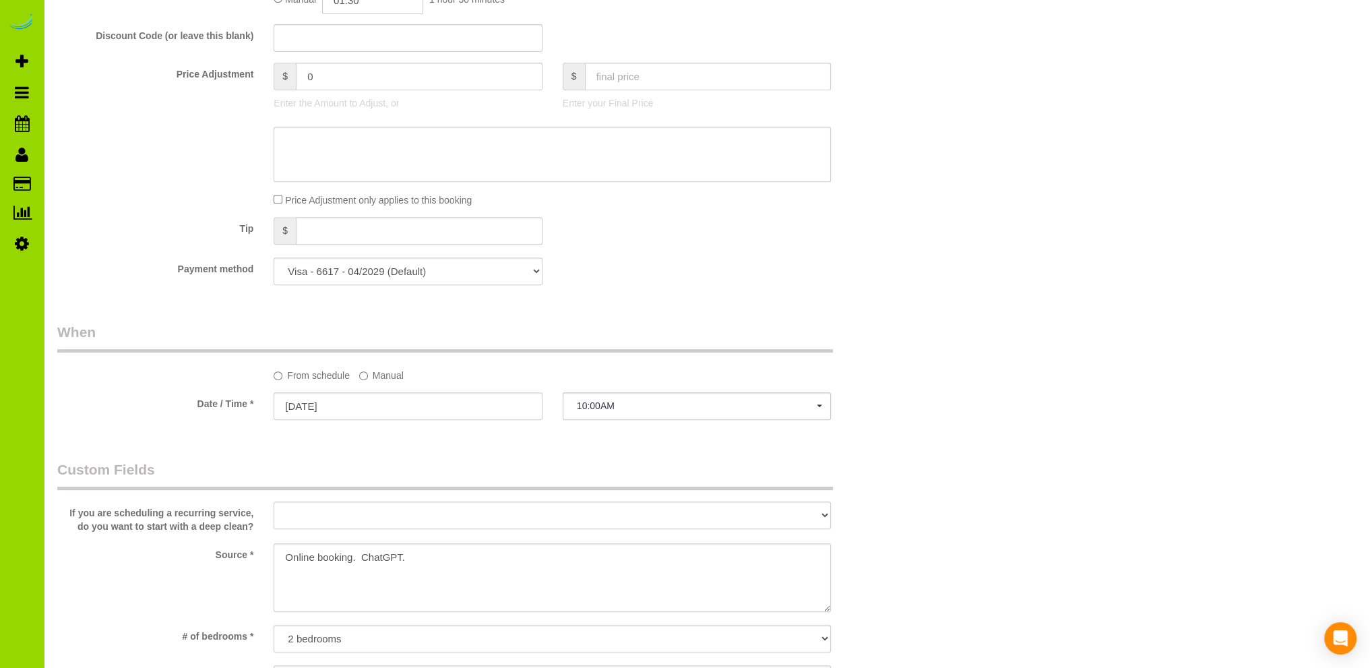
scroll to position [490, 0]
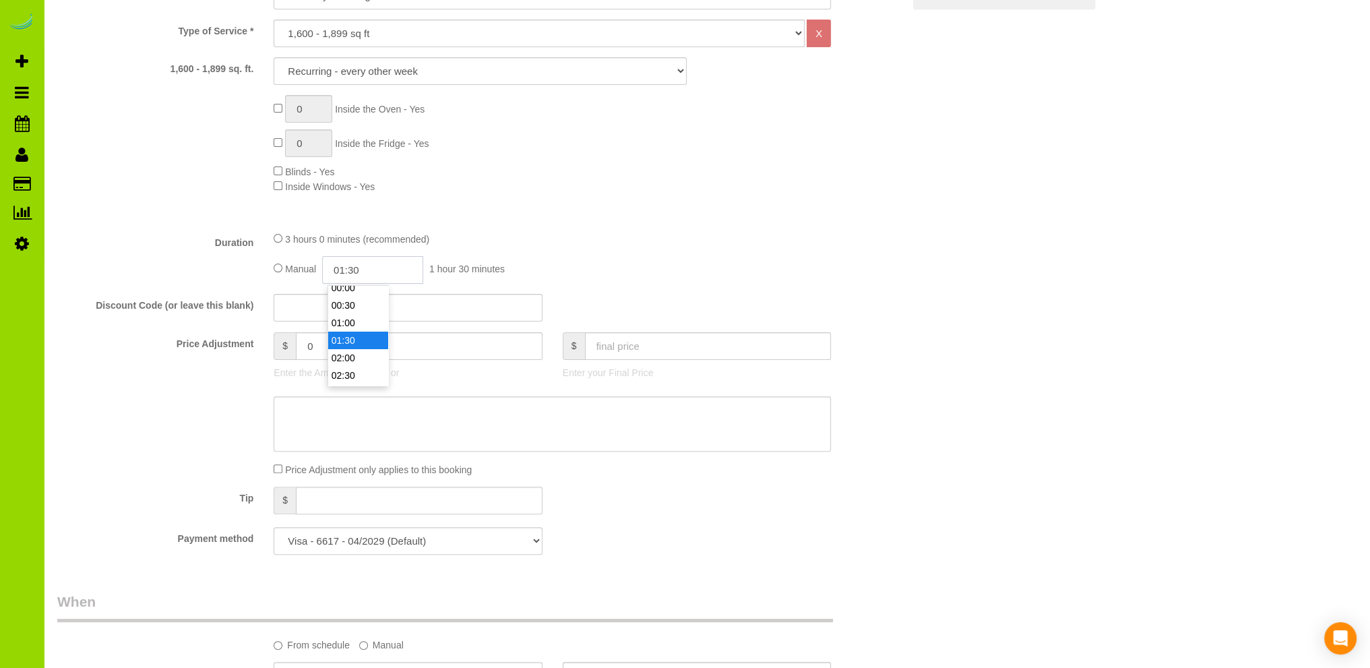
click at [369, 272] on input "01:30" at bounding box center [372, 270] width 101 height 28
type input "01:"
select select "spot16"
select select "spot21"
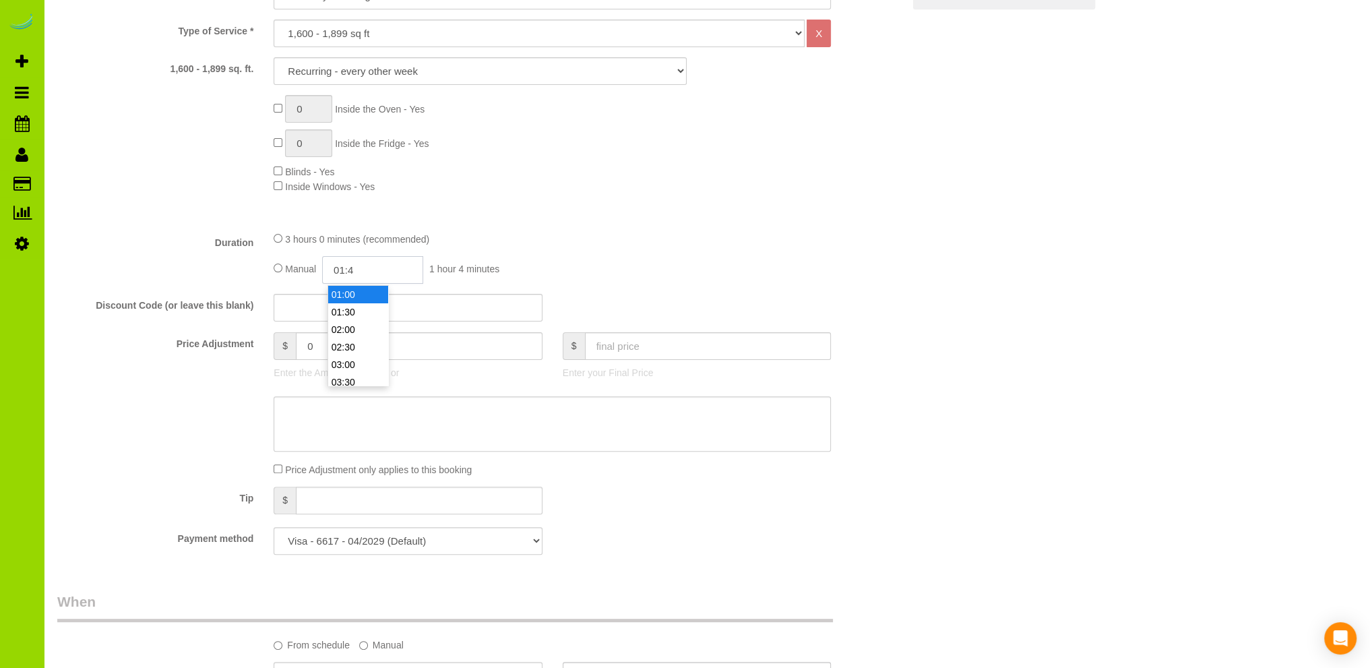
type input "01:45"
select select "spot26"
select select "spot31"
type input "01:45"
click at [681, 227] on fieldset "What Frequency of Service * One Time Cleaning Weekly Cleaning Biweekly Cleaning…" at bounding box center [480, 252] width 846 height 625
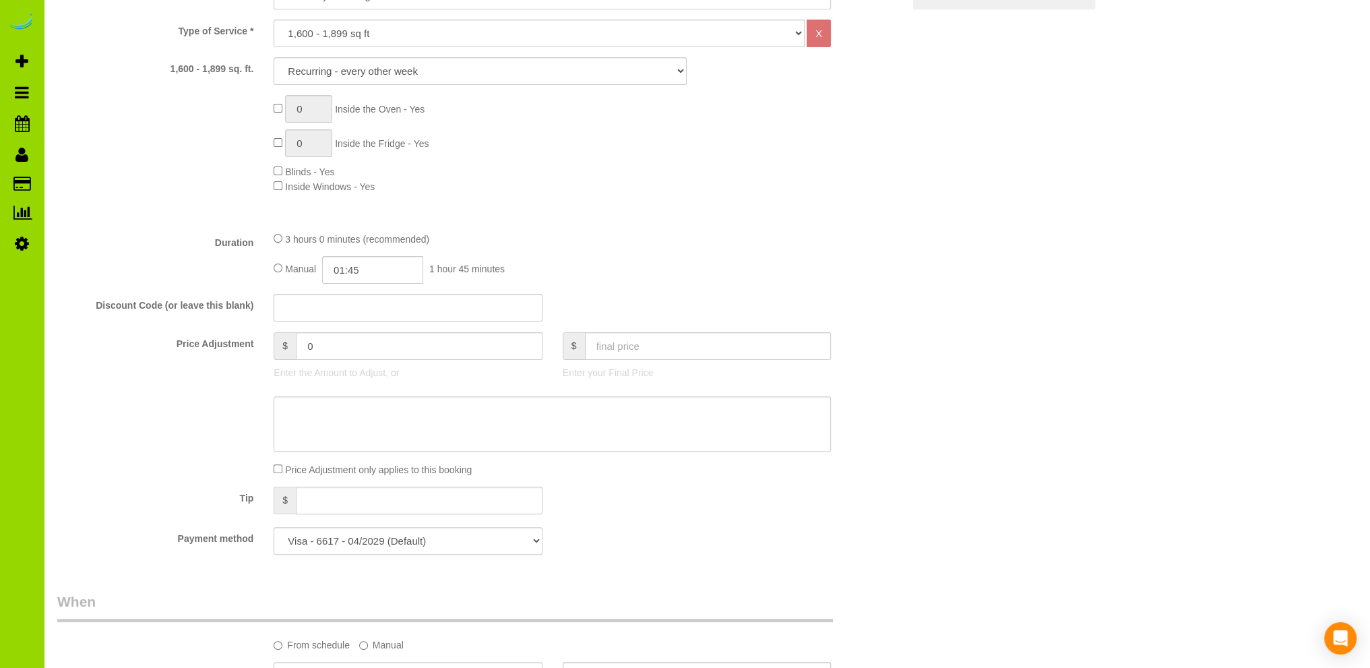
scroll to position [0, 0]
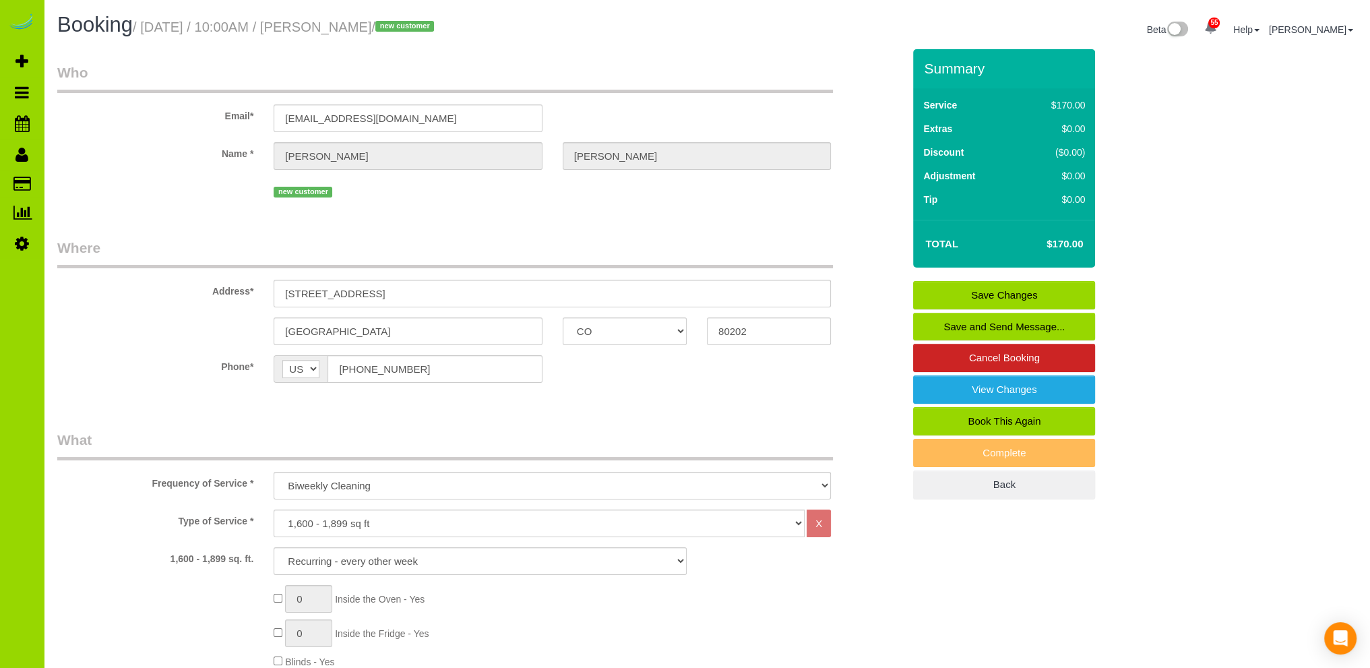
click at [962, 290] on link "Save Changes" at bounding box center [1004, 295] width 182 height 28
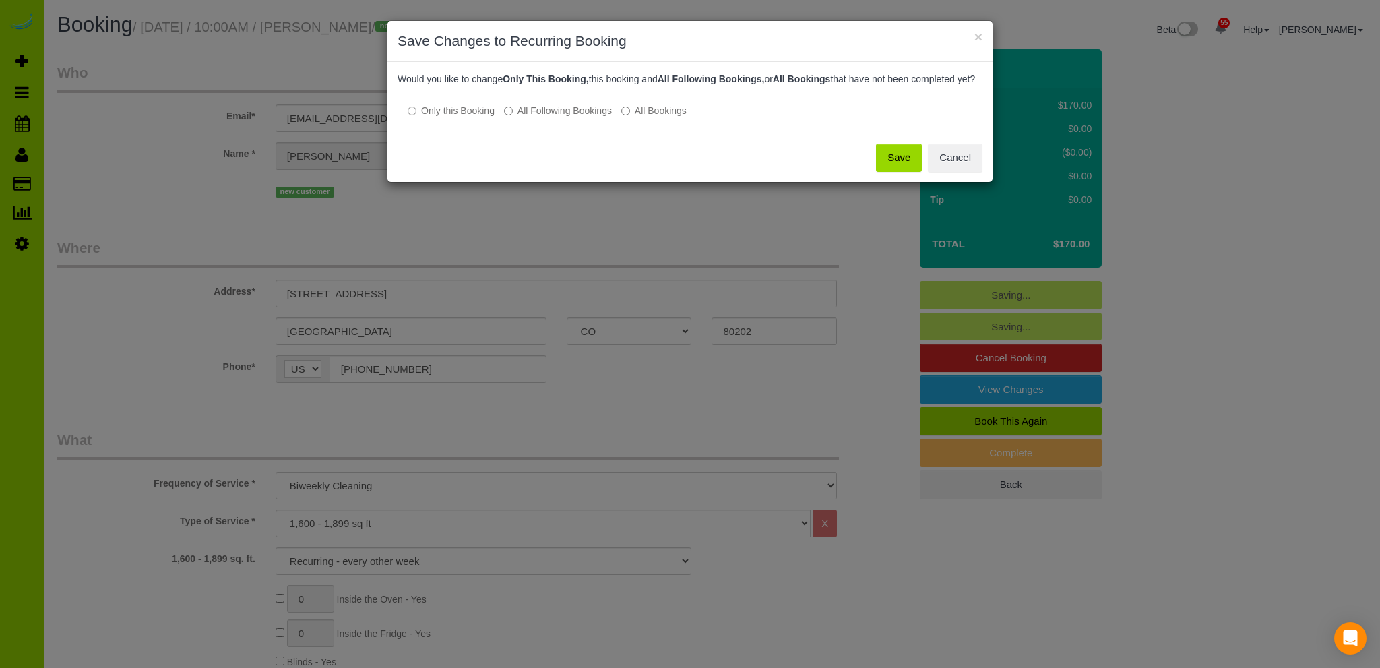
click at [908, 166] on button "Save" at bounding box center [899, 158] width 46 height 28
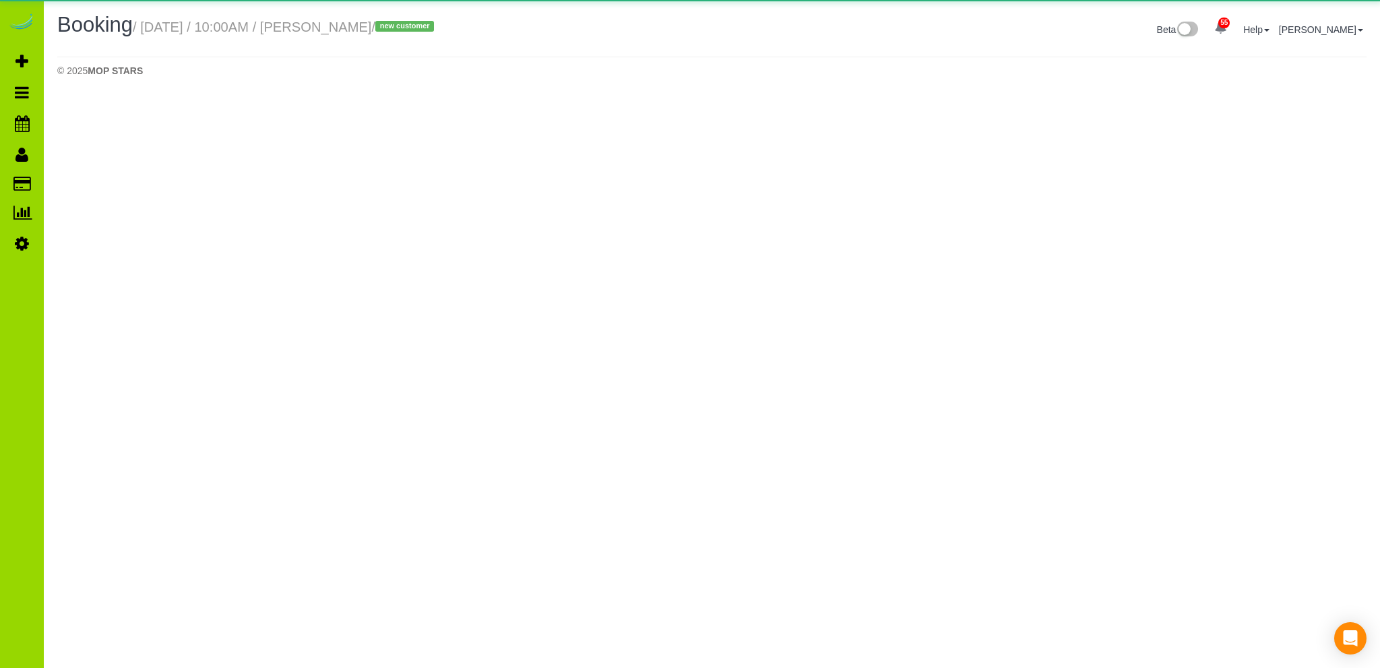
select select "CO"
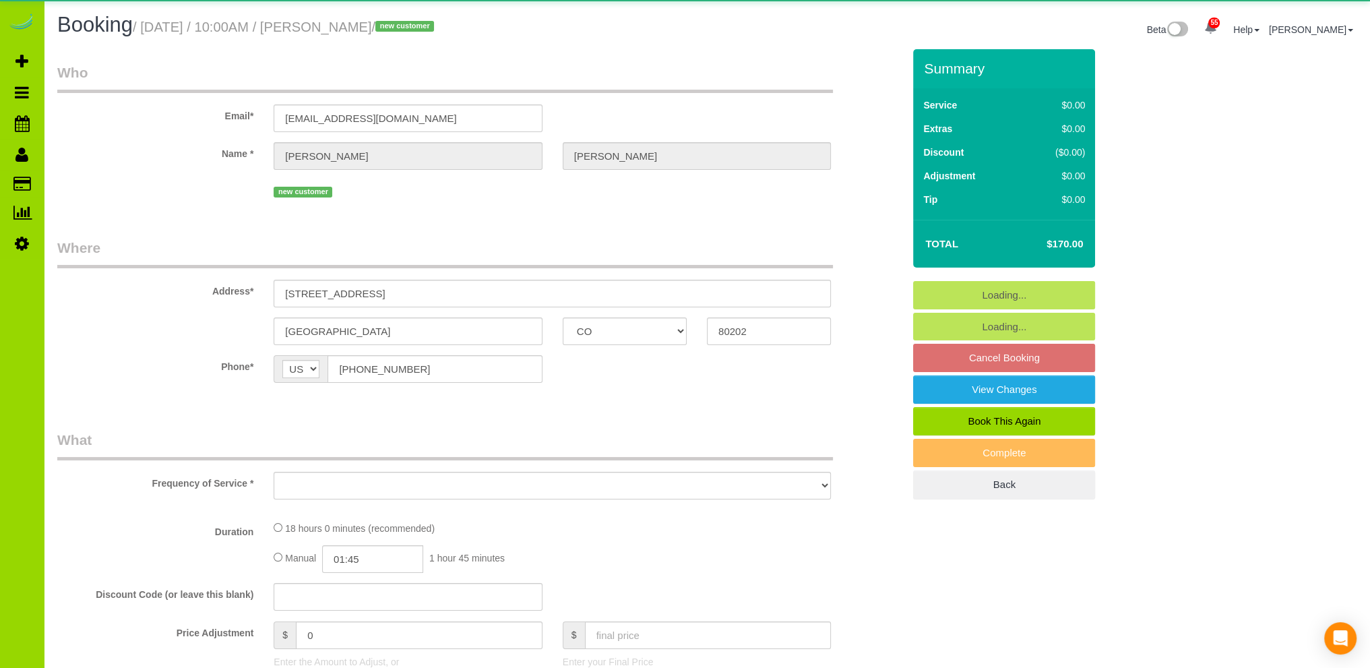
select select "string:fspay-9b392180-61b9-42ff-9321-ad7830b437d5"
select select "6"
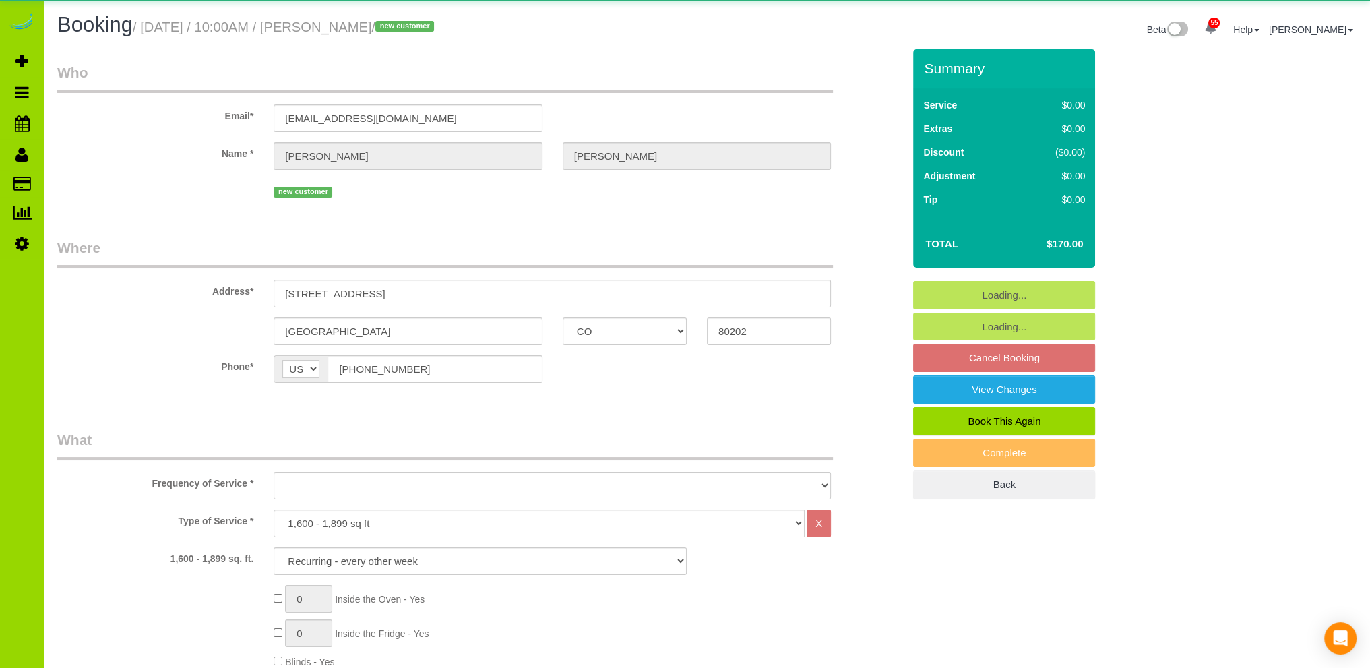
select select "spot36"
select select "number:3"
select select "number:14"
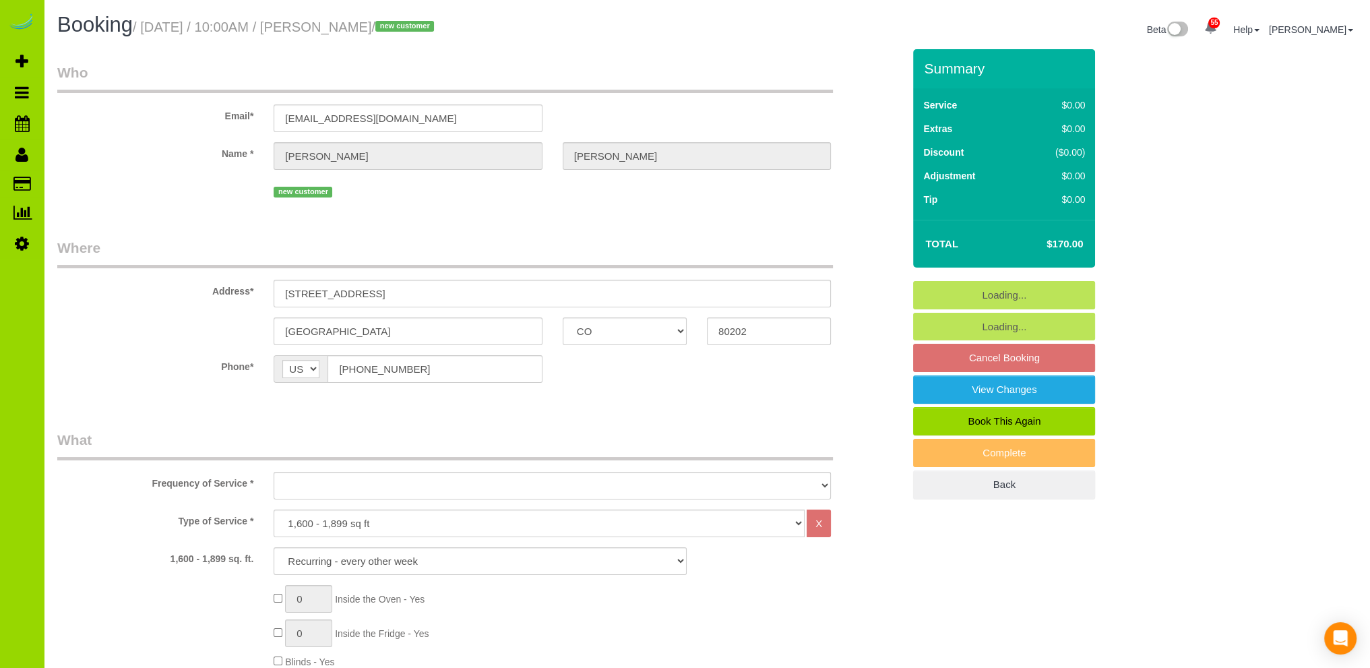
select select "object:2491"
select select "spot41"
select select "object:2601"
select select "6"
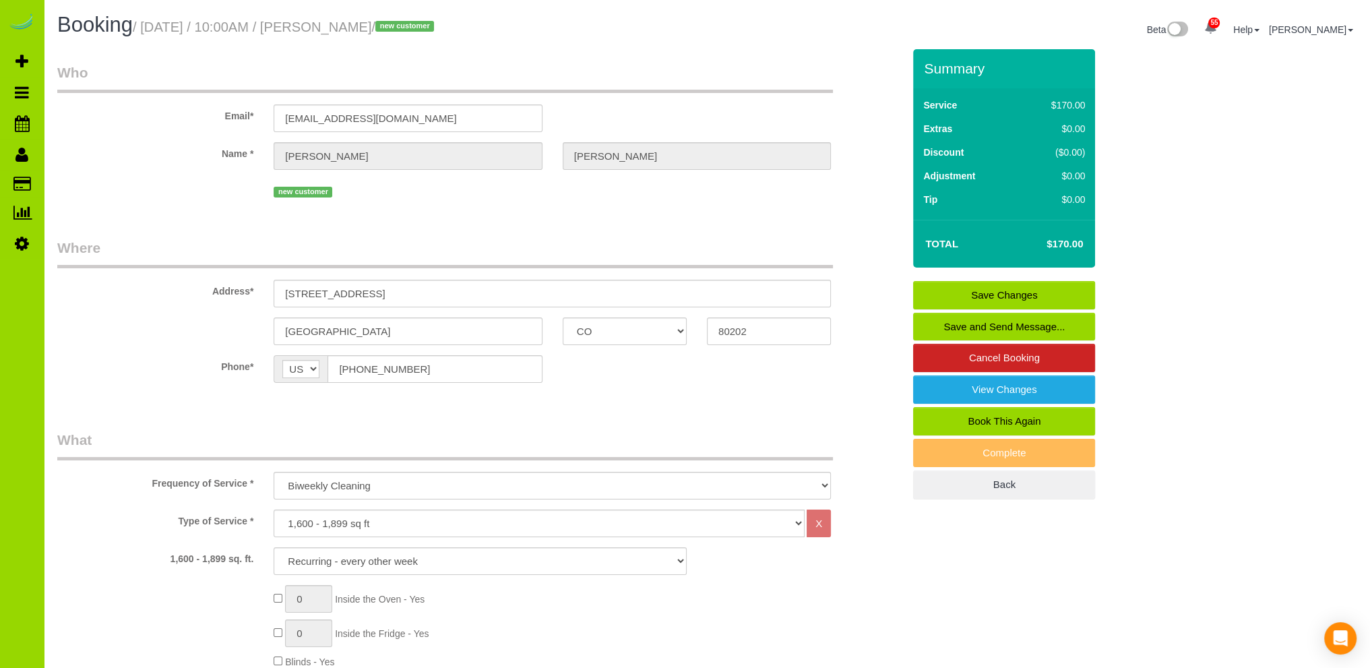
click at [1019, 288] on link "Save Changes" at bounding box center [1004, 295] width 182 height 28
